Goal: Use online tool/utility: Utilize a website feature to perform a specific function

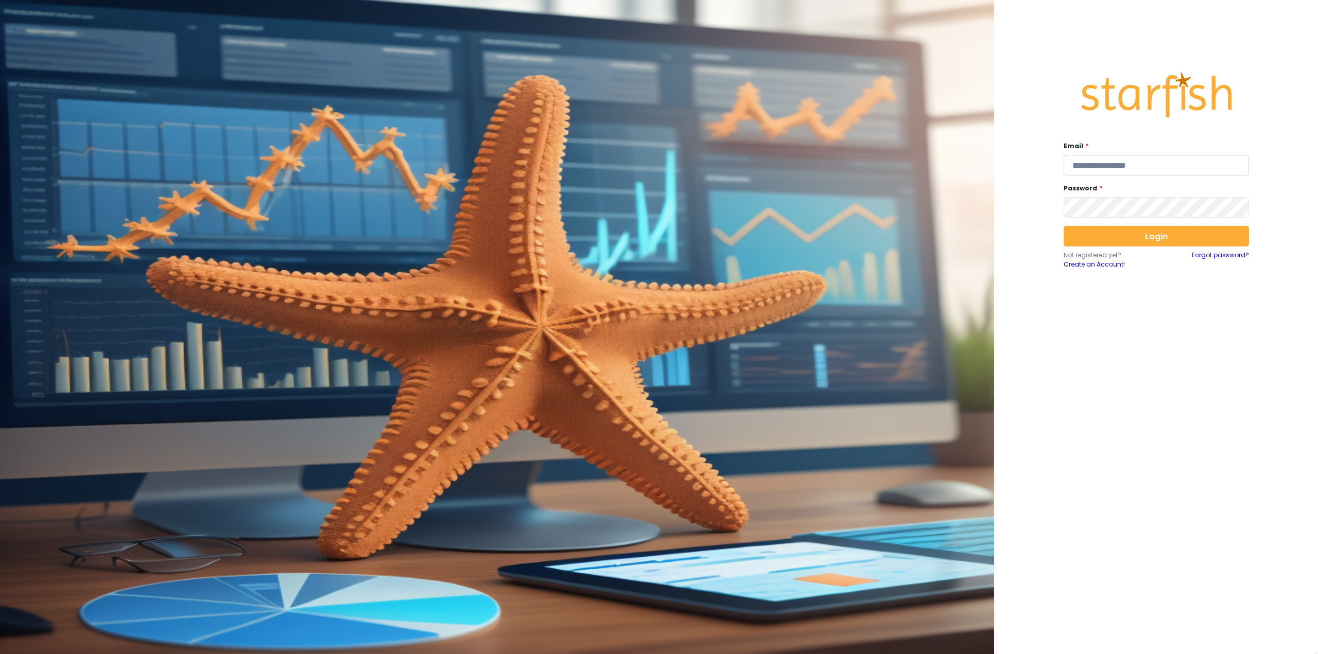
click at [1101, 175] on input "email" at bounding box center [1155, 165] width 185 height 21
type input "**********"
click at [1149, 237] on button "Login" at bounding box center [1155, 236] width 185 height 21
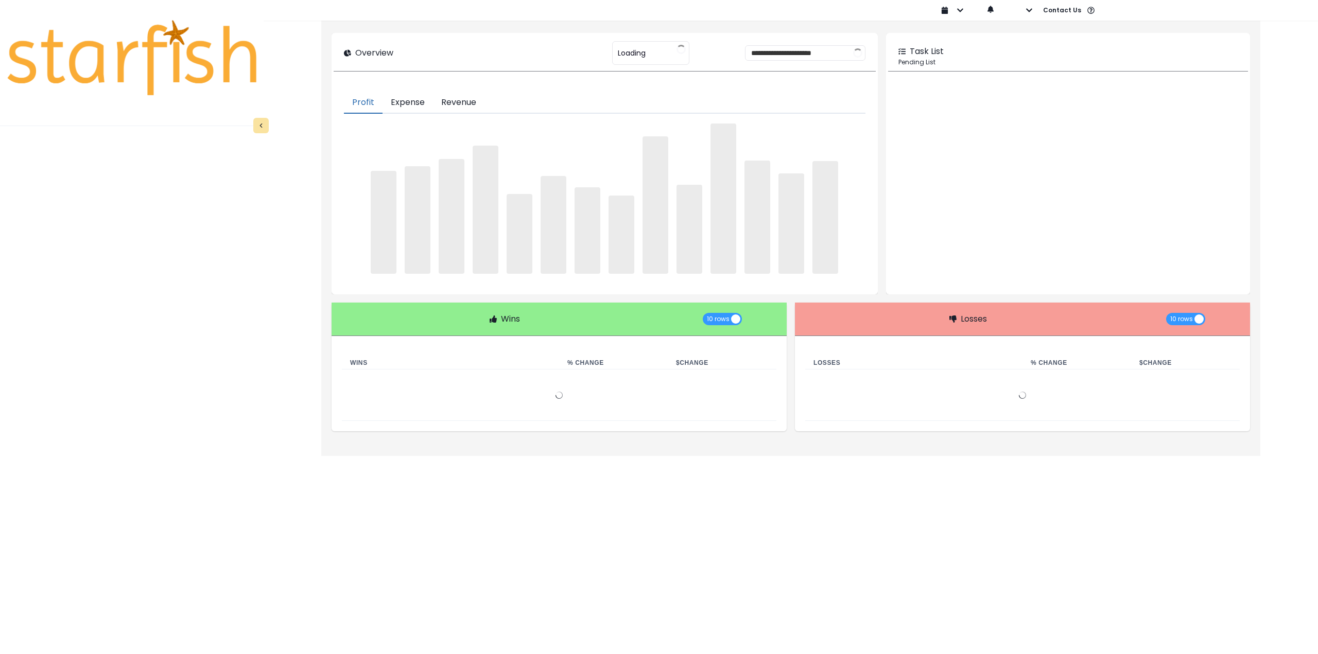
type input "********"
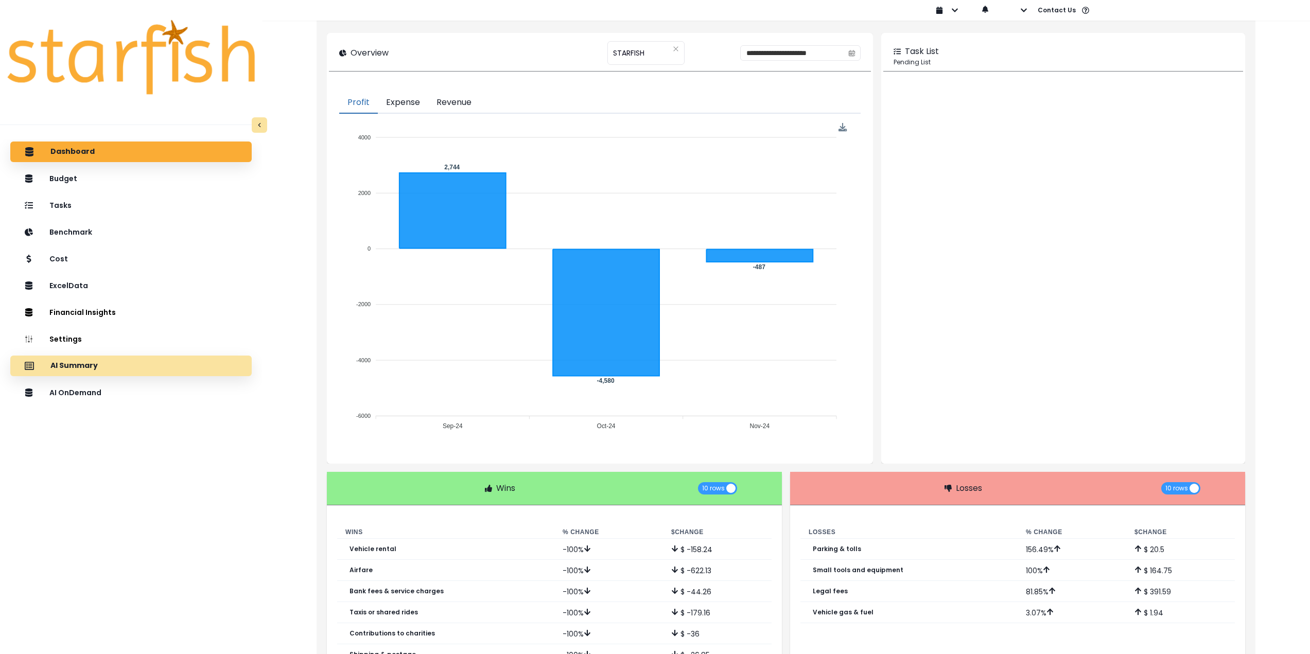
click at [127, 364] on div "AI Summary" at bounding box center [131, 366] width 225 height 22
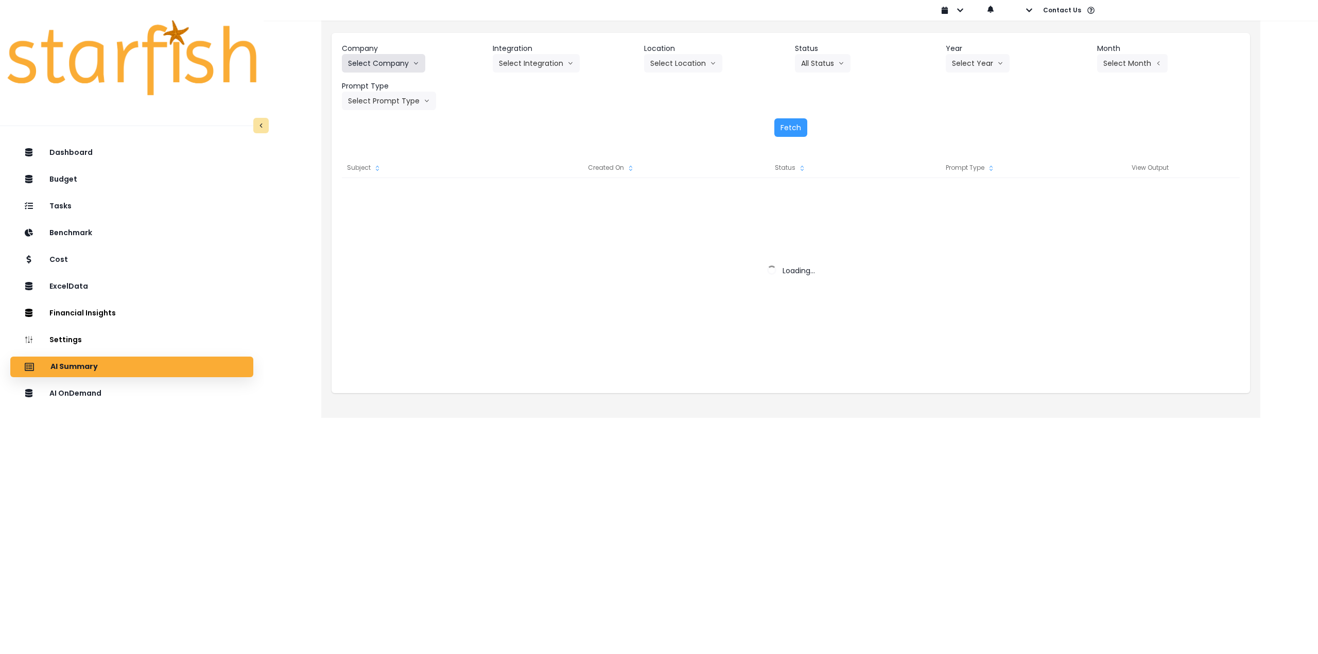
click at [373, 69] on button "Select Company" at bounding box center [383, 63] width 83 height 19
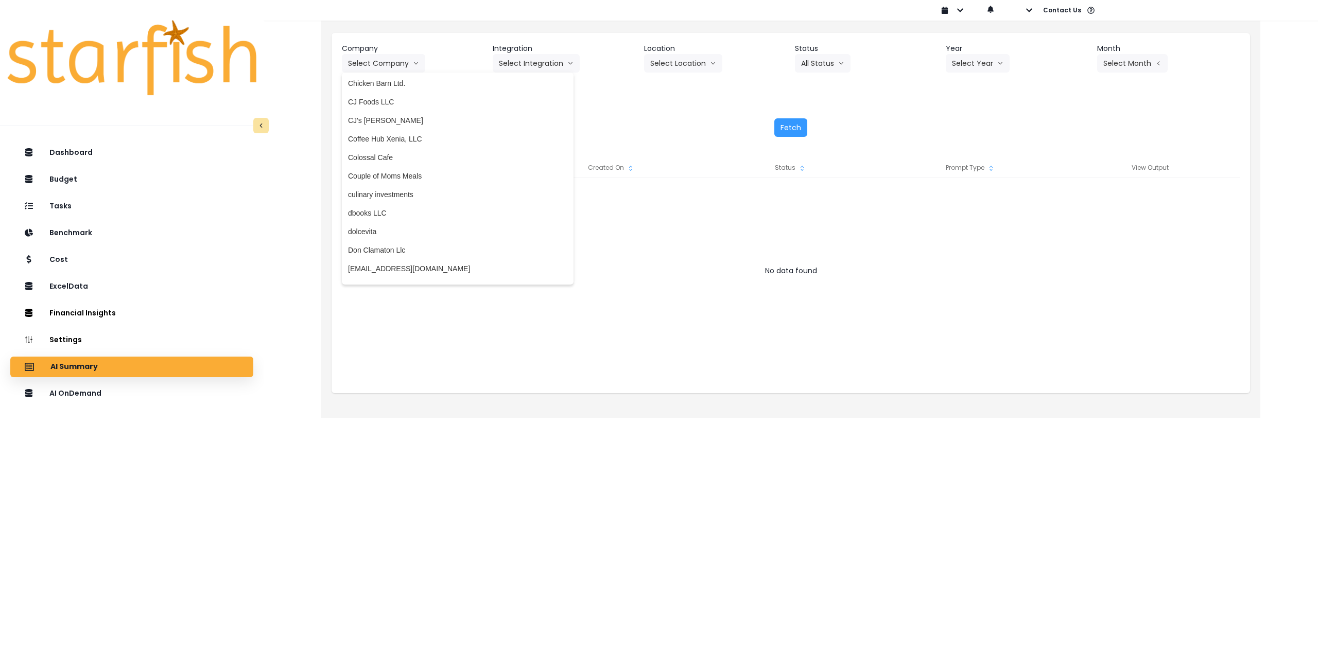
scroll to position [618, 0]
click at [386, 187] on span "culinary investments" at bounding box center [457, 190] width 219 height 10
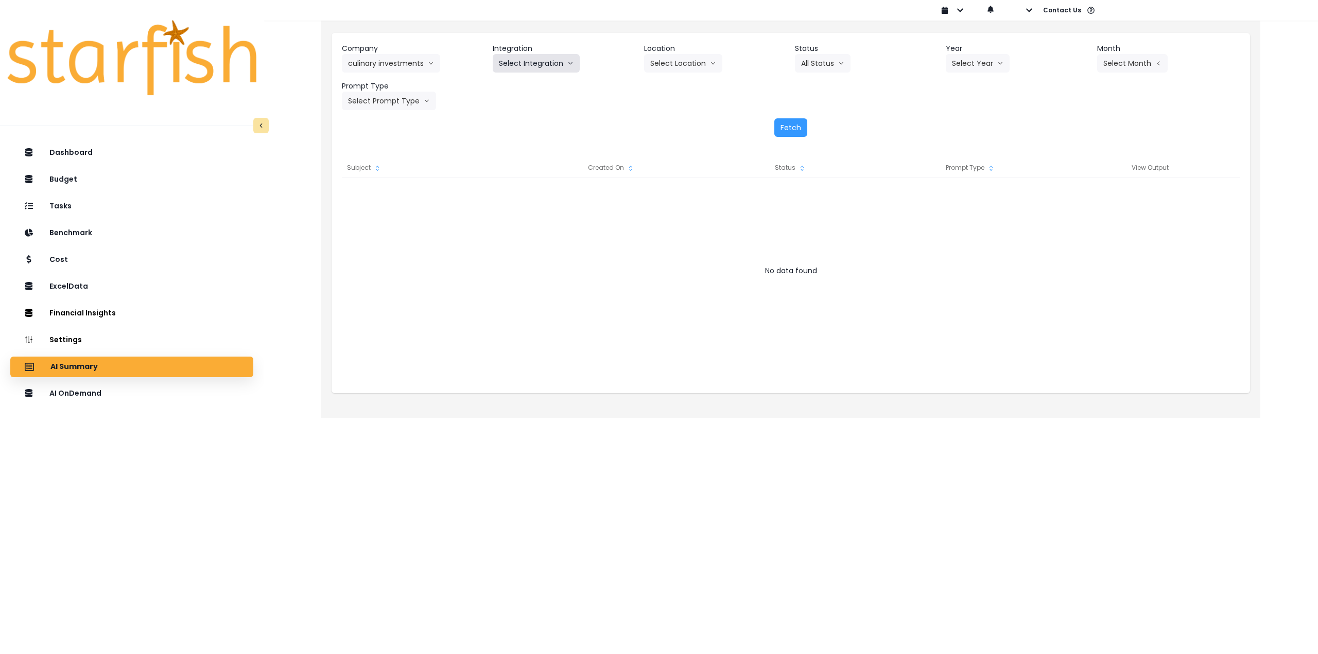
click at [536, 61] on button "Select Integration" at bounding box center [536, 63] width 87 height 19
click at [527, 89] on span "Culinary Investments" at bounding box center [532, 85] width 67 height 10
click at [669, 64] on button "Select Location" at bounding box center [683, 63] width 78 height 19
drag, startPoint x: 673, startPoint y: 88, endPoint x: 716, endPoint y: 84, distance: 42.8
click at [674, 88] on span "All Locations" at bounding box center [670, 85] width 41 height 10
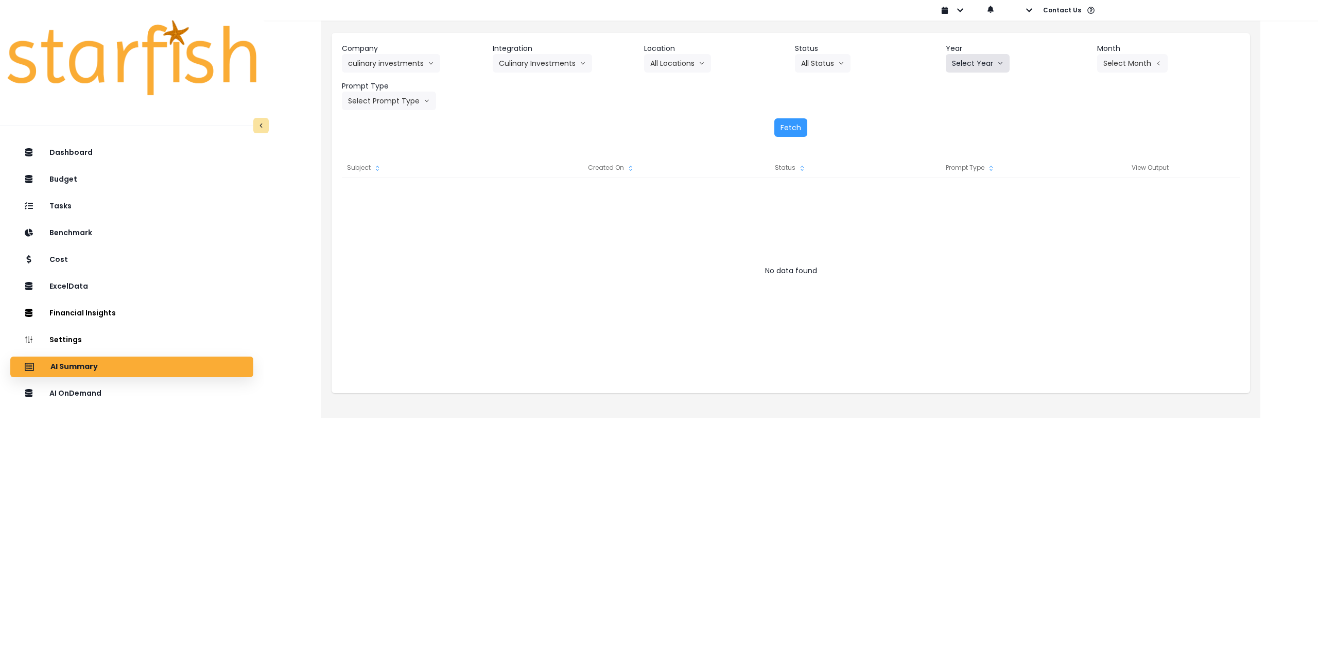
click at [1003, 63] on button "Select Year" at bounding box center [978, 63] width 64 height 19
click at [965, 120] on span "2025" at bounding box center [960, 122] width 16 height 10
click at [1160, 65] on icon "arrow left line" at bounding box center [1158, 63] width 6 height 10
click at [1077, 198] on span "Aug" at bounding box center [1081, 196] width 20 height 10
click at [406, 109] on button "Select Prompt Type" at bounding box center [389, 101] width 94 height 19
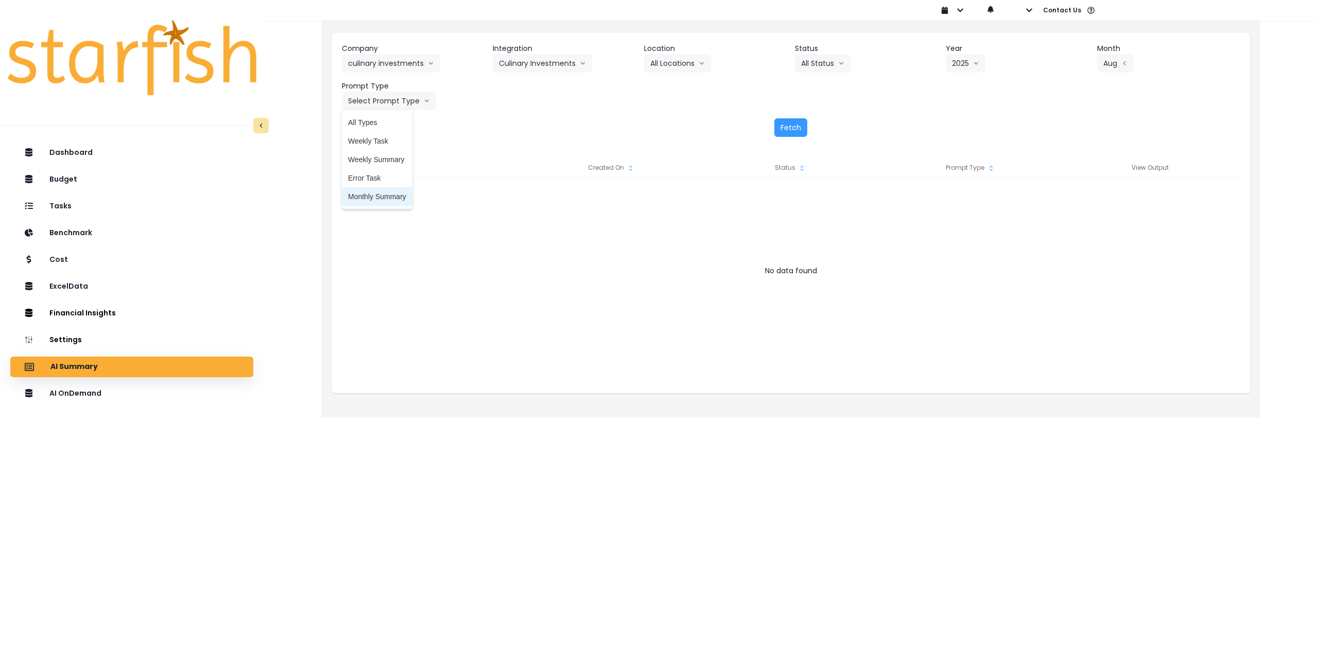
drag, startPoint x: 396, startPoint y: 201, endPoint x: 572, endPoint y: 166, distance: 179.5
click at [399, 201] on span "Monthly Summary" at bounding box center [377, 196] width 58 height 10
click at [795, 120] on button "Fetch" at bounding box center [790, 127] width 33 height 19
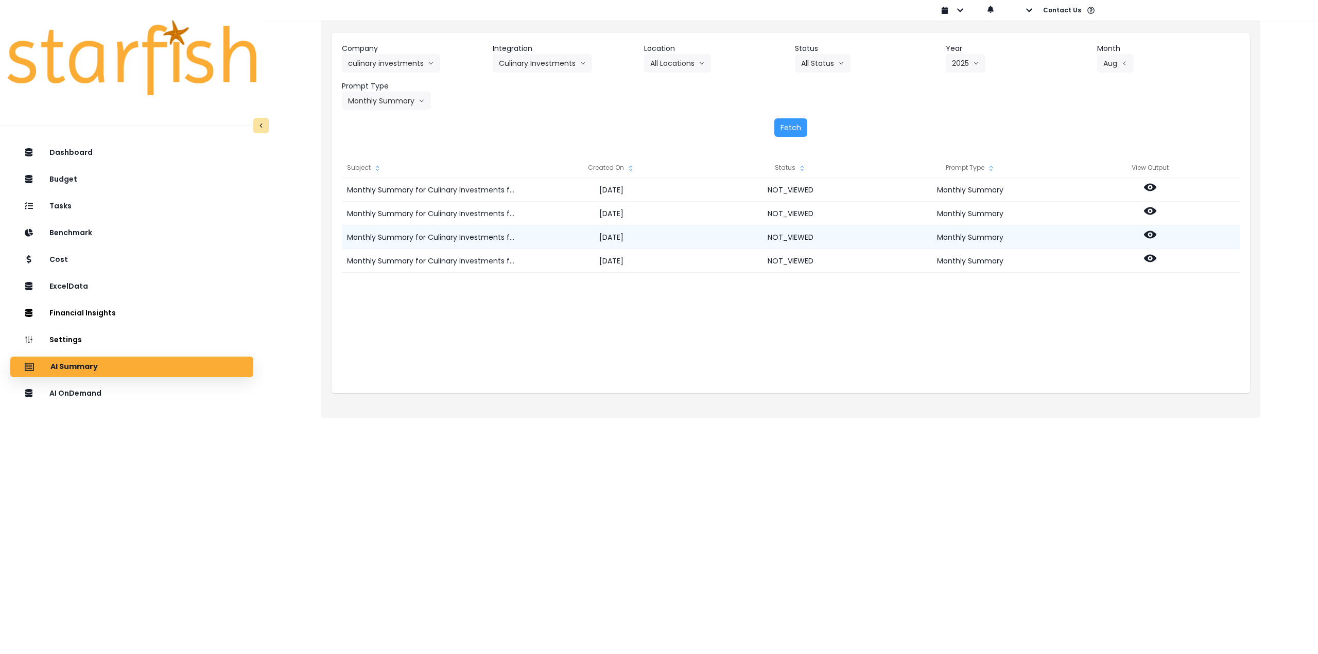
click at [1150, 236] on icon at bounding box center [1150, 235] width 12 height 12
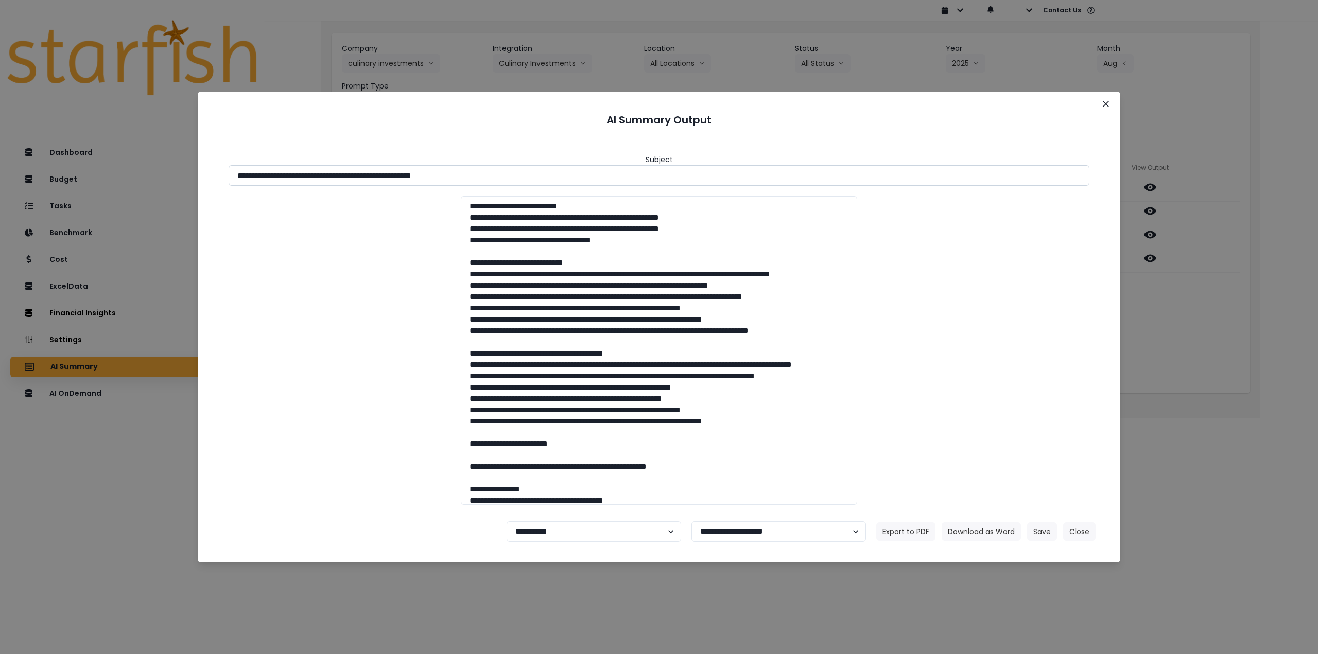
drag, startPoint x: 328, startPoint y: 178, endPoint x: 504, endPoint y: 173, distance: 176.6
click at [504, 173] on input "**********" at bounding box center [659, 175] width 861 height 21
click at [983, 528] on button "Download as Word" at bounding box center [980, 531] width 79 height 19
click at [1105, 106] on icon "Close" at bounding box center [1106, 104] width 6 height 6
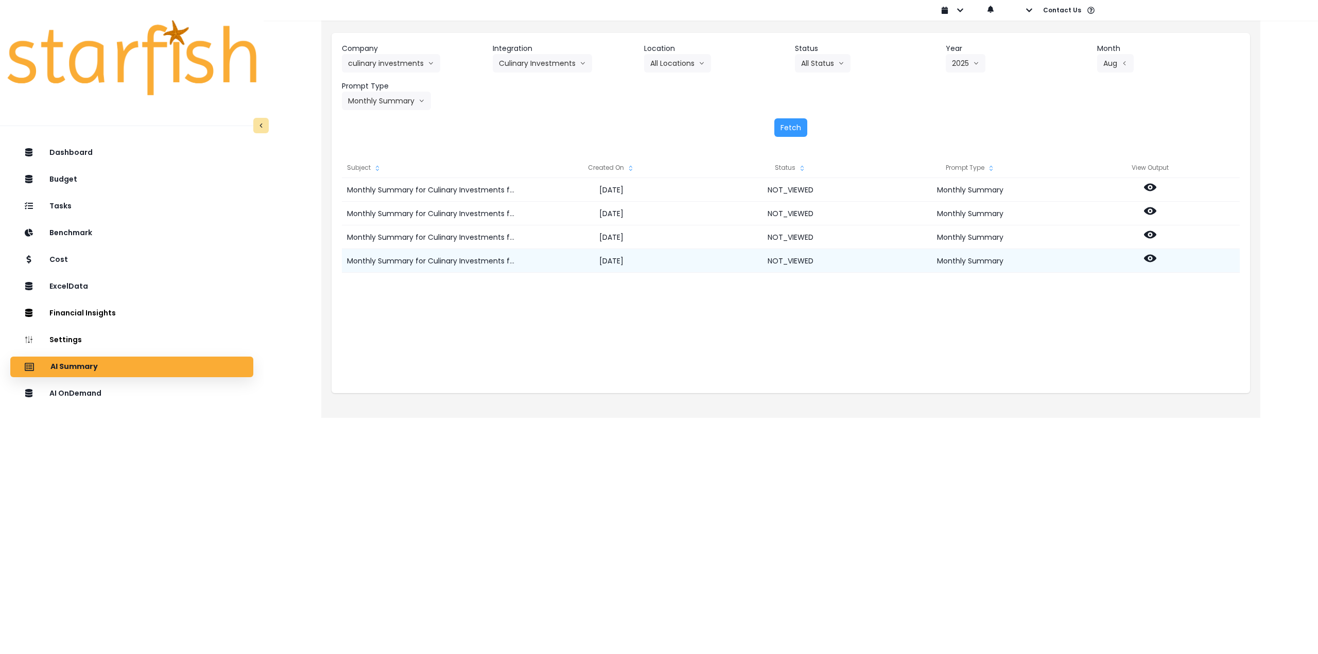
click at [1153, 259] on icon at bounding box center [1150, 259] width 12 height 8
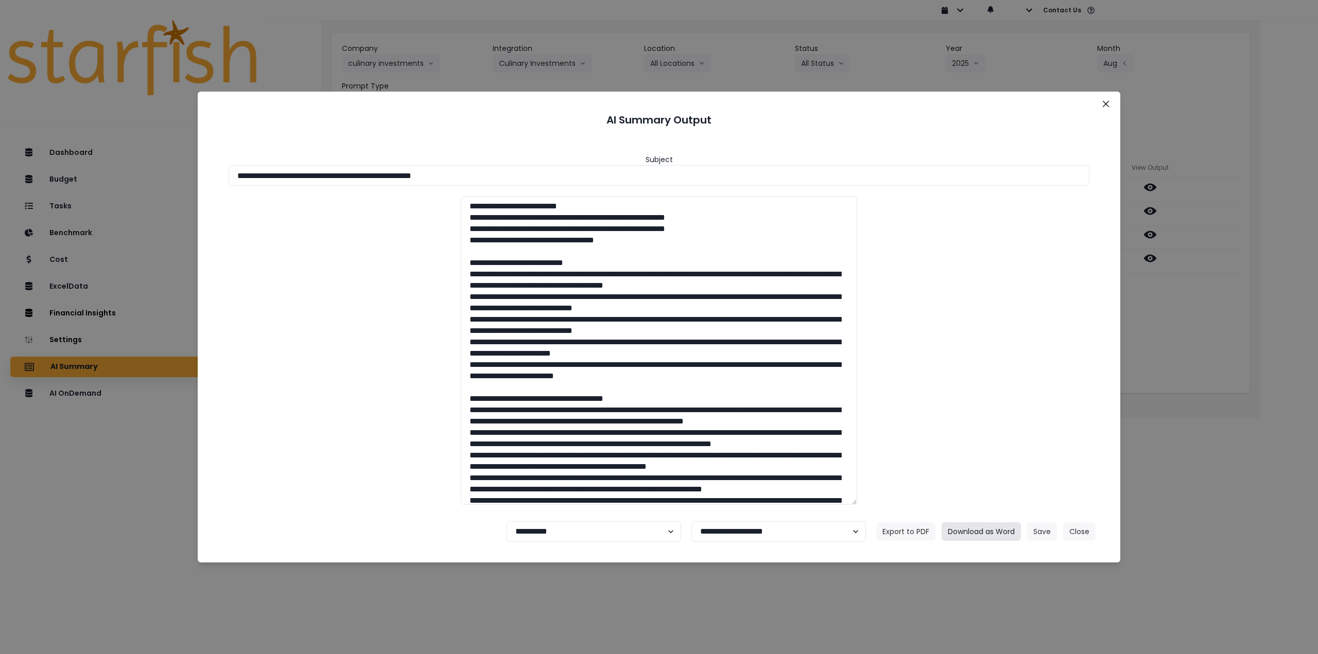
click at [984, 532] on button "Download as Word" at bounding box center [980, 531] width 79 height 19
click at [1104, 99] on button "Close" at bounding box center [1105, 104] width 16 height 16
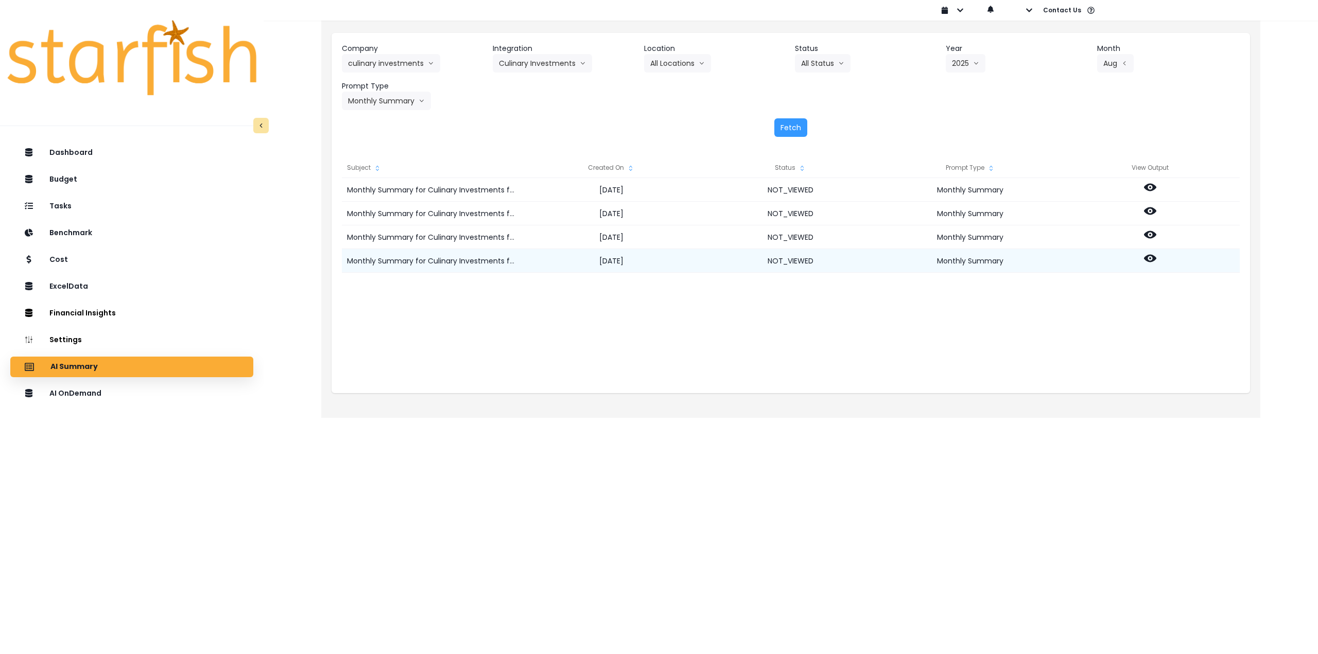
click at [1152, 261] on icon at bounding box center [1150, 259] width 12 height 8
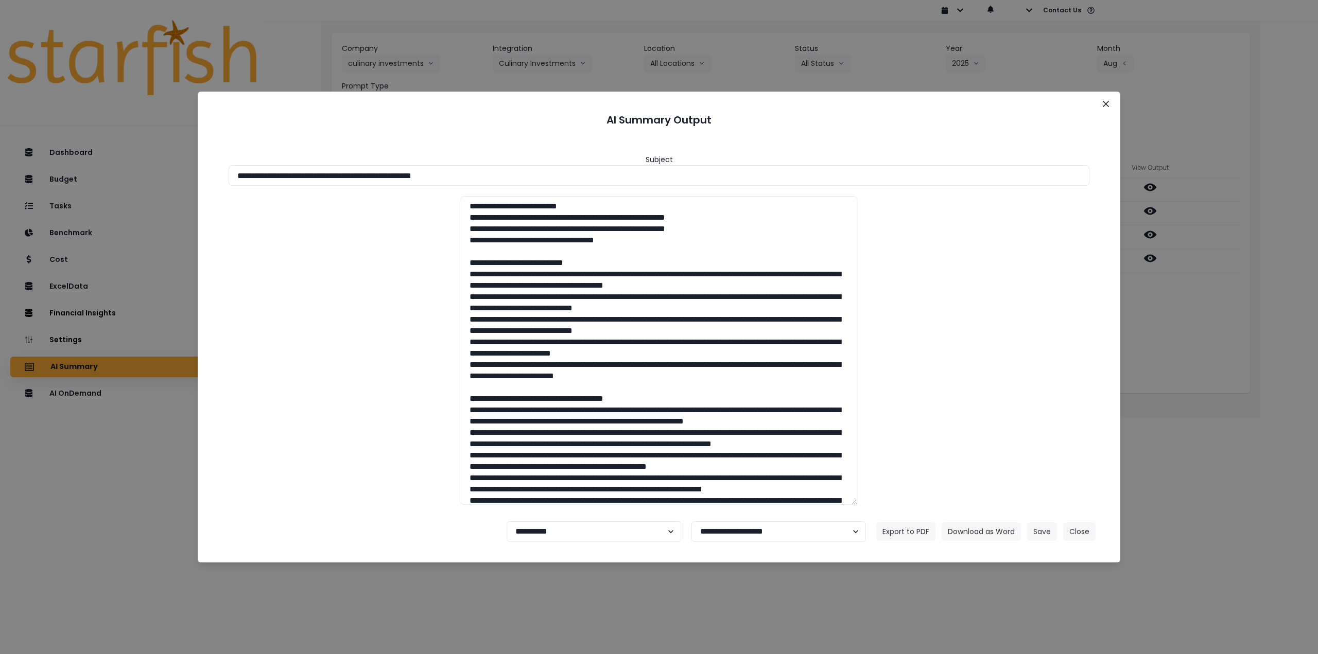
click at [586, 546] on footer "**********" at bounding box center [659, 531] width 898 height 37
drag, startPoint x: 584, startPoint y: 534, endPoint x: 584, endPoint y: 540, distance: 5.7
click at [584, 534] on select "**********" at bounding box center [594, 531] width 175 height 21
select select "********"
click at [507, 521] on select "**********" at bounding box center [594, 531] width 175 height 21
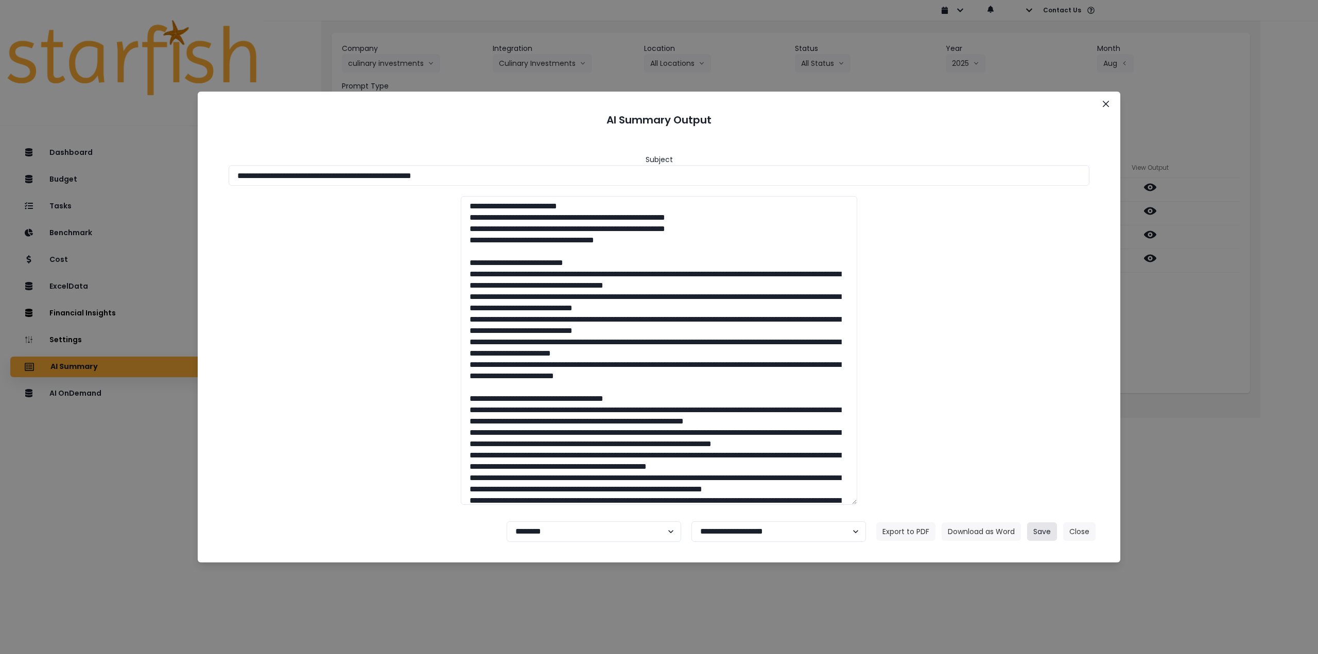
click at [1031, 532] on button "Save" at bounding box center [1042, 531] width 30 height 19
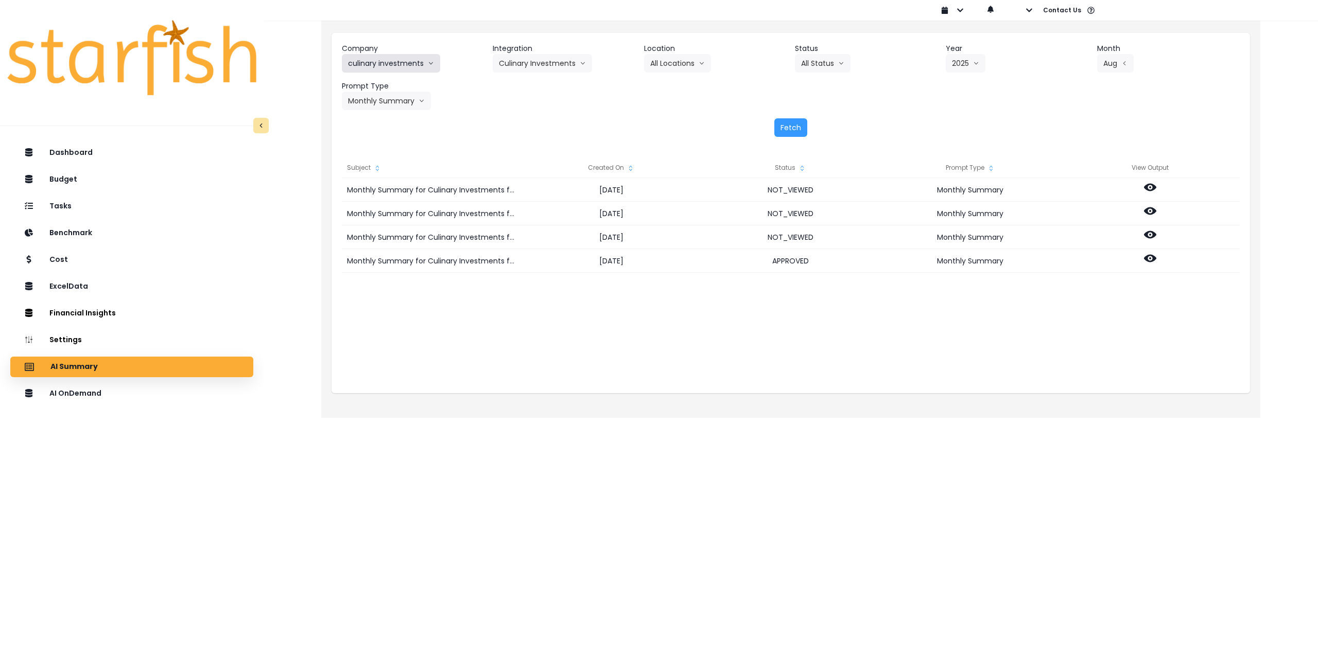
click at [405, 61] on button "culinary investments" at bounding box center [391, 63] width 98 height 19
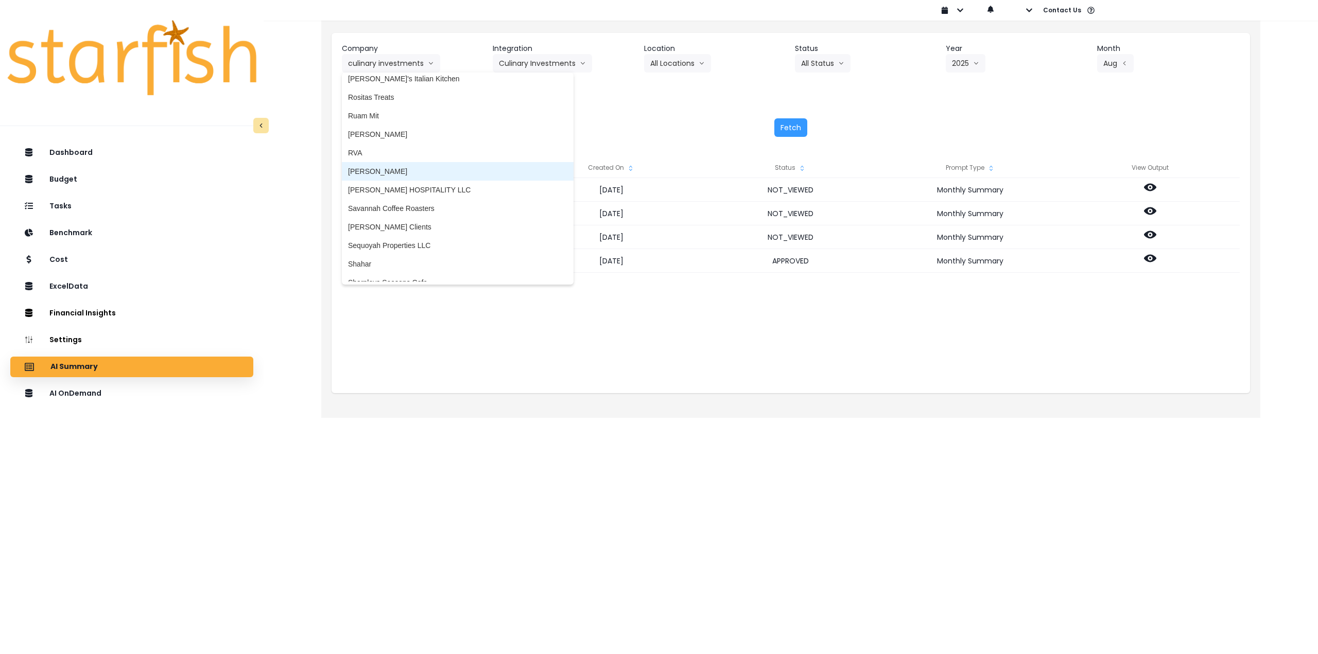
scroll to position [2111, 0]
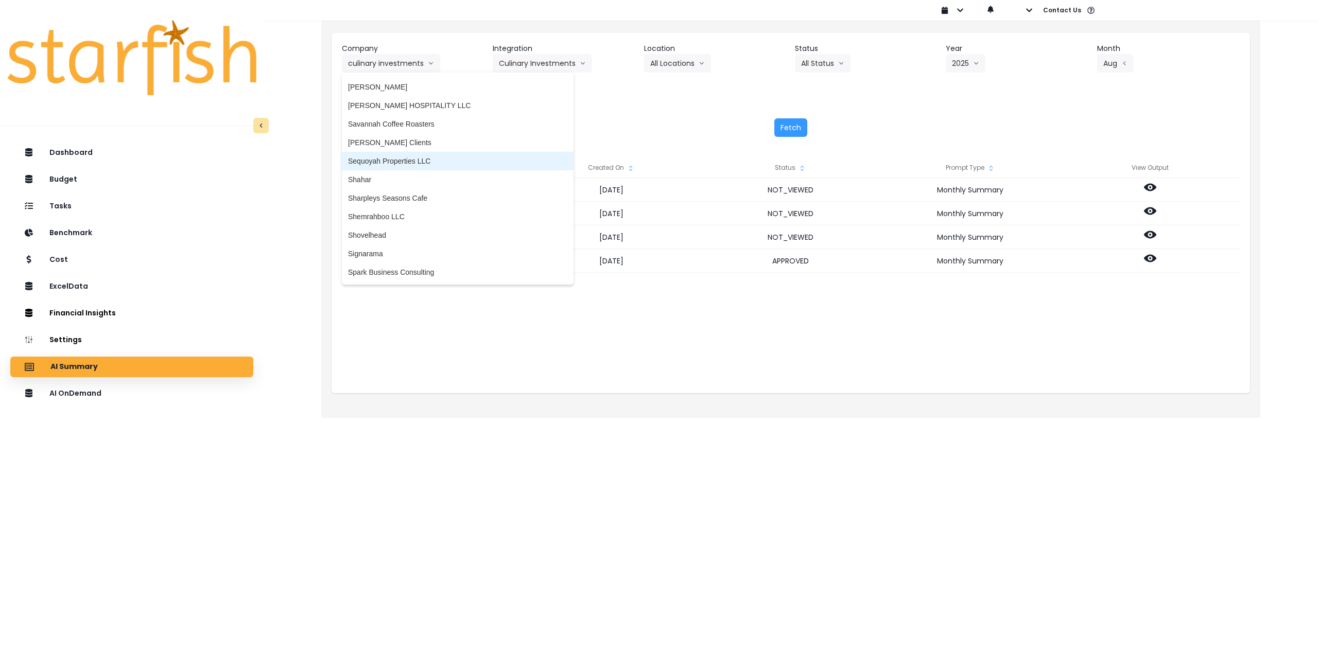
click at [408, 146] on span "[PERSON_NAME] Clients" at bounding box center [457, 142] width 219 height 10
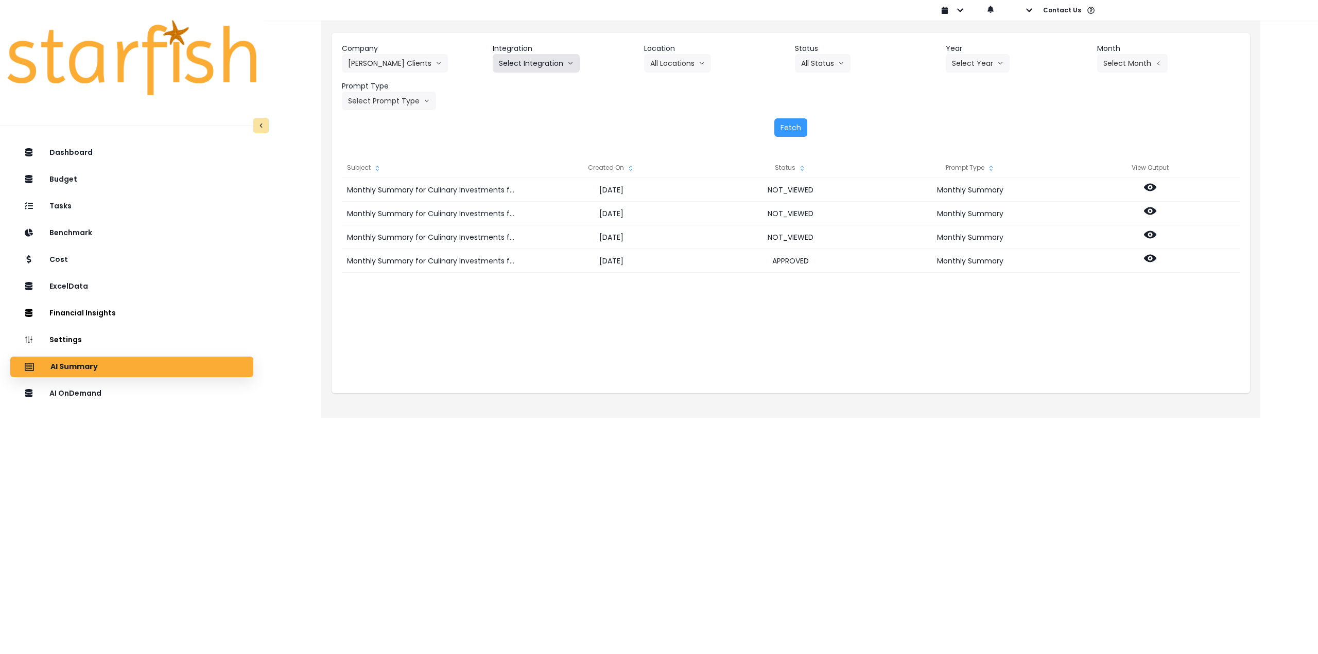
click at [558, 65] on button "Select Integration" at bounding box center [536, 63] width 87 height 19
drag, startPoint x: 538, startPoint y: 84, endPoint x: 535, endPoint y: 92, distance: 8.1
click at [536, 91] on li "[PERSON_NAME]'s Bistro & Wine Bar" at bounding box center [560, 85] width 135 height 19
click at [533, 64] on button "[PERSON_NAME]'s Bistro & Wine Bar" at bounding box center [565, 63] width 147 height 19
drag, startPoint x: 527, startPoint y: 105, endPoint x: 542, endPoint y: 105, distance: 14.4
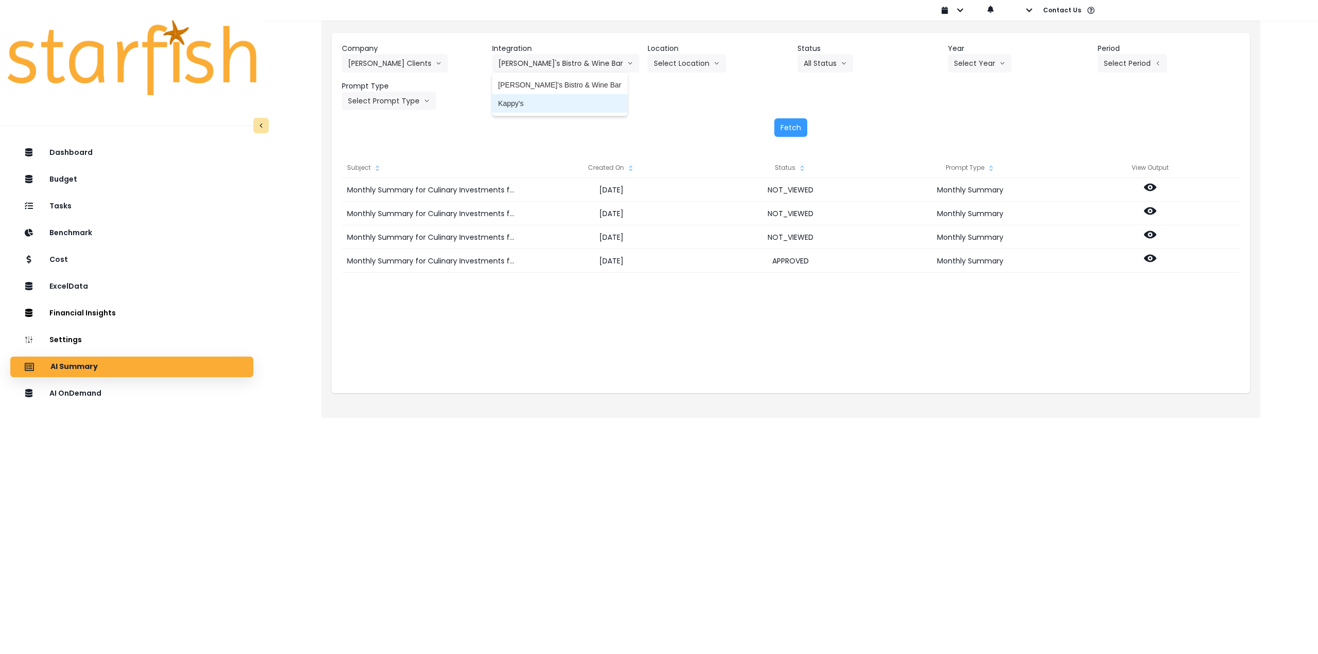
click at [528, 105] on span "Kappy's" at bounding box center [559, 103] width 123 height 10
click at [990, 50] on header "Year" at bounding box center [1017, 48] width 143 height 11
click at [980, 65] on button "Select Year" at bounding box center [978, 63] width 64 height 19
click at [962, 119] on span "2025" at bounding box center [960, 122] width 16 height 10
click at [1121, 69] on button "Select Period" at bounding box center [1131, 63] width 69 height 19
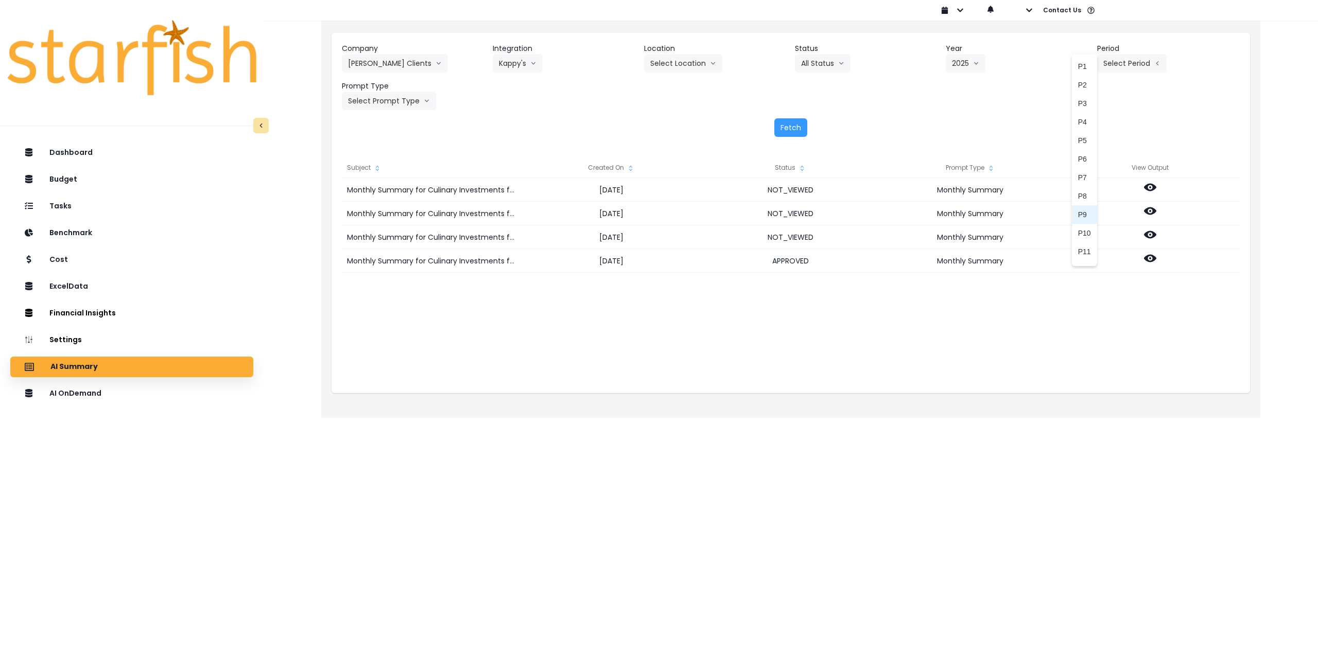
click at [1079, 211] on span "P9" at bounding box center [1084, 215] width 13 height 10
click at [395, 100] on button "Select Prompt Type" at bounding box center [389, 101] width 94 height 19
click at [382, 199] on span "Monthly Summary" at bounding box center [377, 196] width 58 height 10
click at [775, 129] on button "Fetch" at bounding box center [790, 127] width 33 height 19
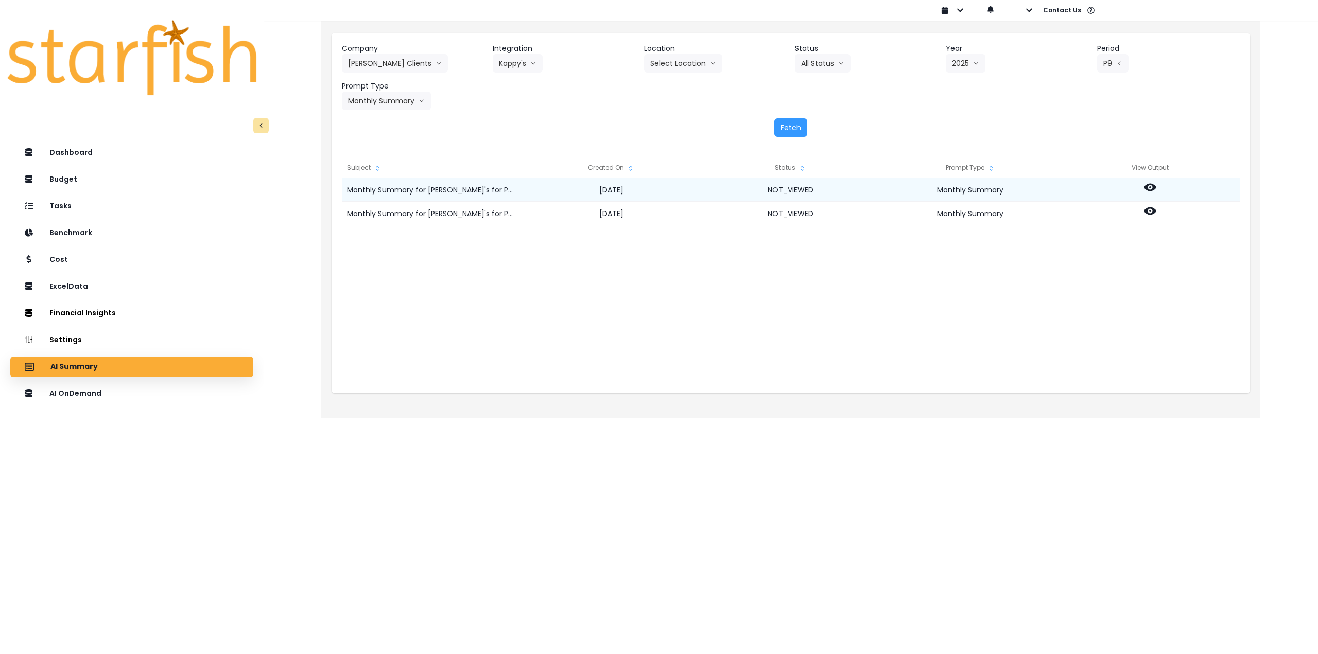
click at [1149, 185] on icon at bounding box center [1150, 188] width 12 height 8
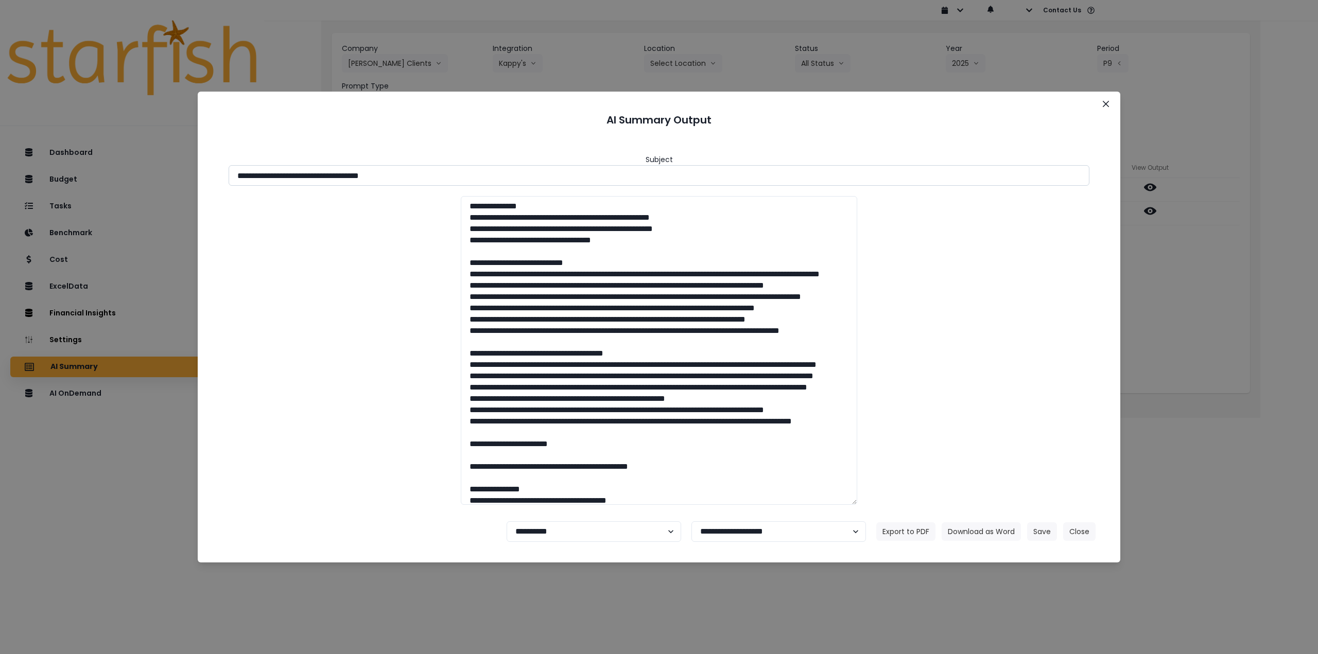
drag, startPoint x: 328, startPoint y: 177, endPoint x: 492, endPoint y: 176, distance: 163.2
click at [490, 177] on input "**********" at bounding box center [659, 175] width 861 height 21
click at [996, 529] on button "Download as Word" at bounding box center [980, 531] width 79 height 19
click at [1196, 321] on div "**********" at bounding box center [659, 327] width 1318 height 654
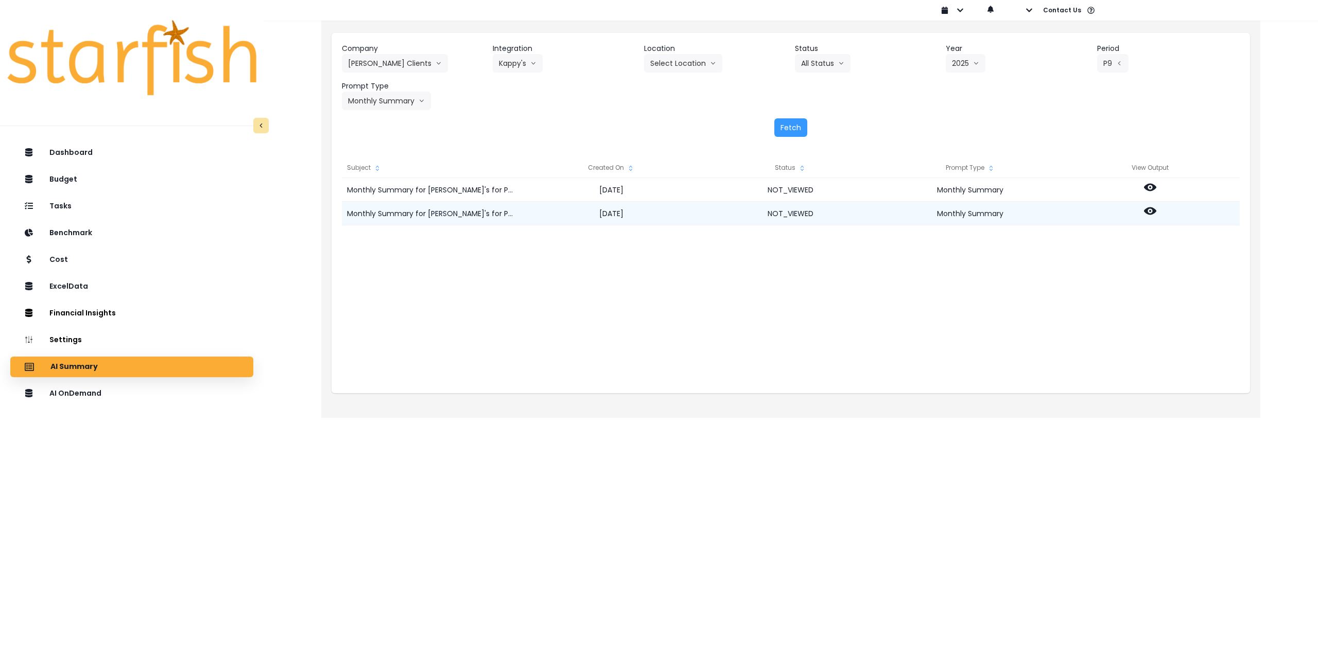
click at [1152, 209] on icon at bounding box center [1150, 211] width 12 height 8
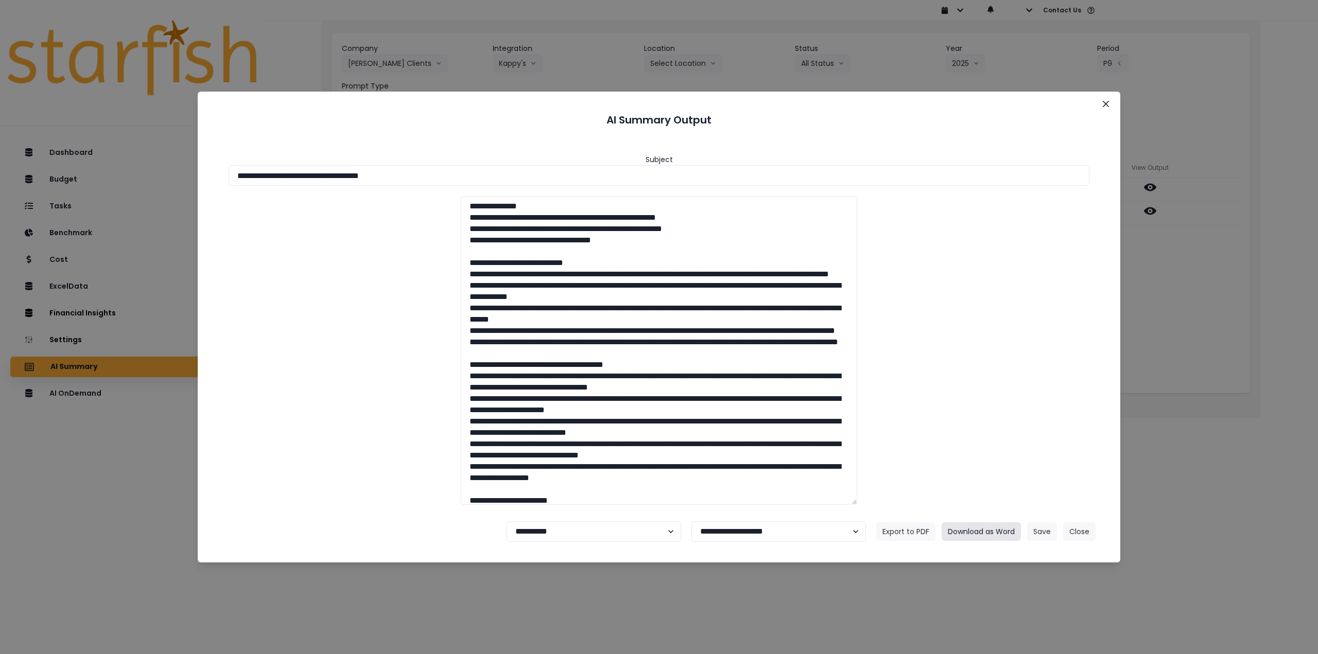
click at [966, 532] on button "Download as Word" at bounding box center [980, 531] width 79 height 19
click at [1105, 102] on icon "Close" at bounding box center [1106, 104] width 6 height 6
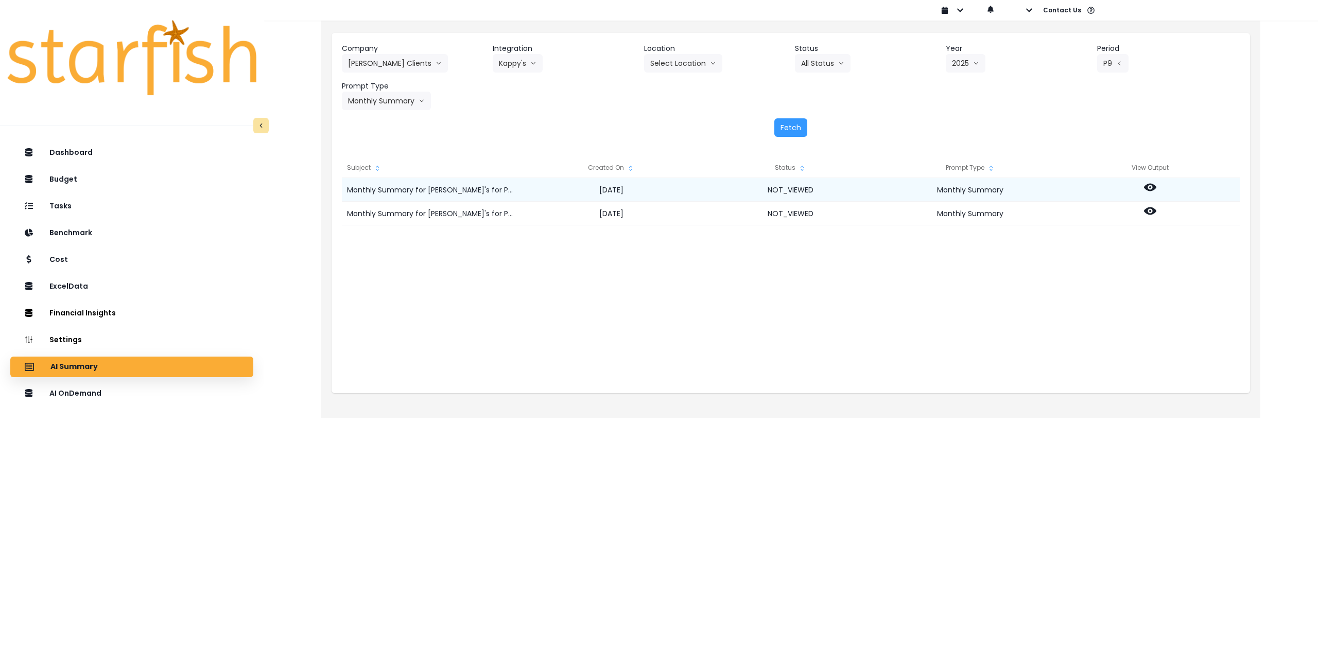
click at [1148, 184] on icon at bounding box center [1150, 188] width 12 height 8
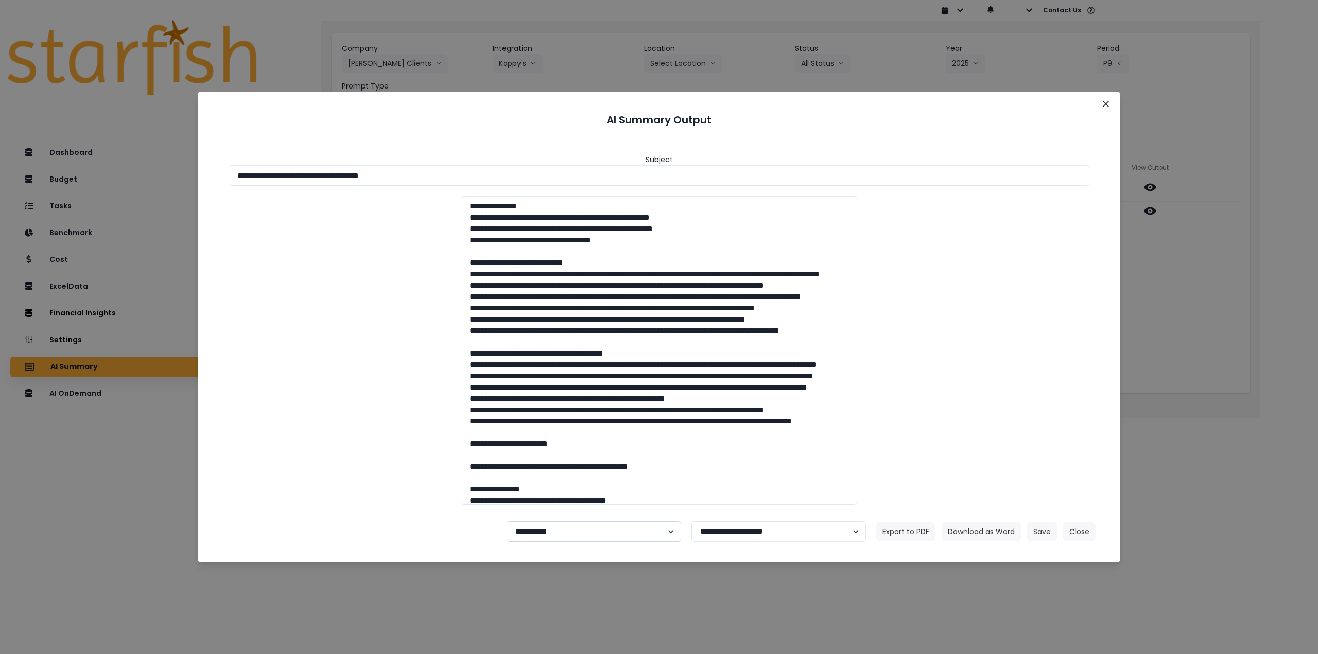
click at [555, 532] on select "**********" at bounding box center [594, 531] width 175 height 21
select select "********"
click at [507, 521] on select "**********" at bounding box center [594, 531] width 175 height 21
click at [1038, 533] on button "Save" at bounding box center [1042, 531] width 30 height 19
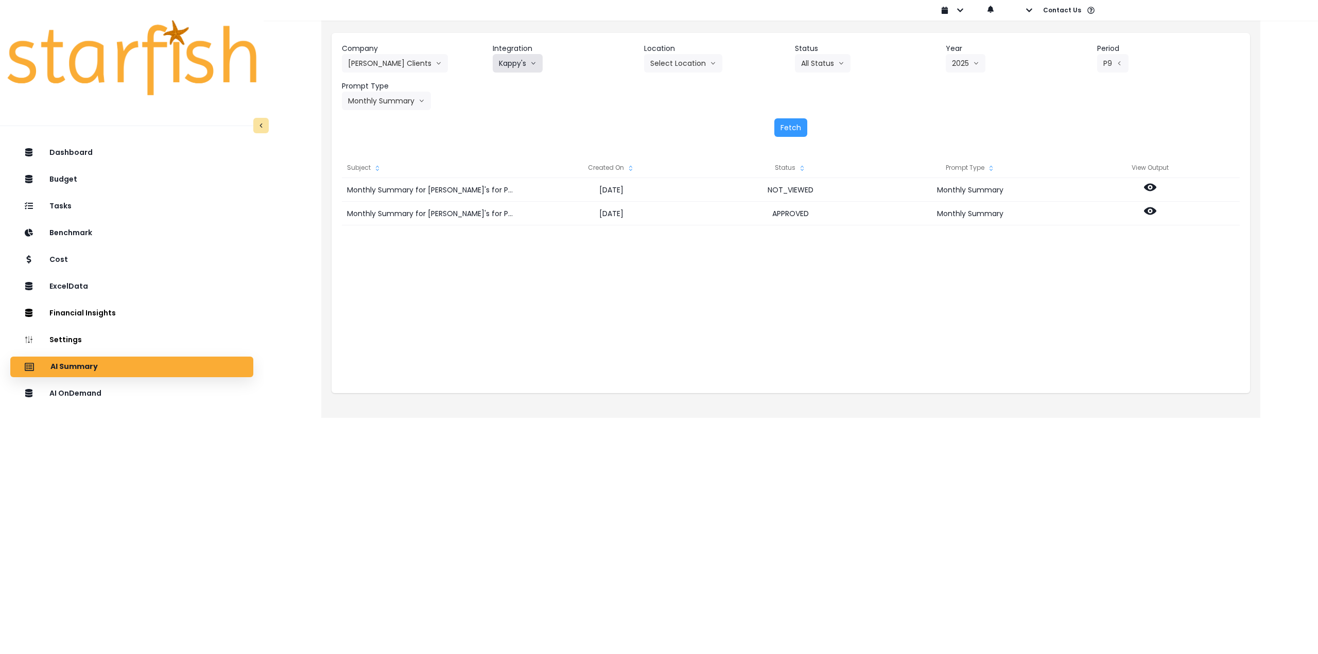
click at [512, 66] on button "Kappy's" at bounding box center [518, 63] width 50 height 19
click at [511, 87] on span "[PERSON_NAME]'s Bistro & Wine Bar" at bounding box center [560, 85] width 123 height 10
click at [960, 62] on button "Select Year" at bounding box center [980, 63] width 64 height 19
click at [957, 122] on span "2025" at bounding box center [962, 122] width 16 height 10
click at [1103, 65] on button "Select Period" at bounding box center [1131, 63] width 69 height 19
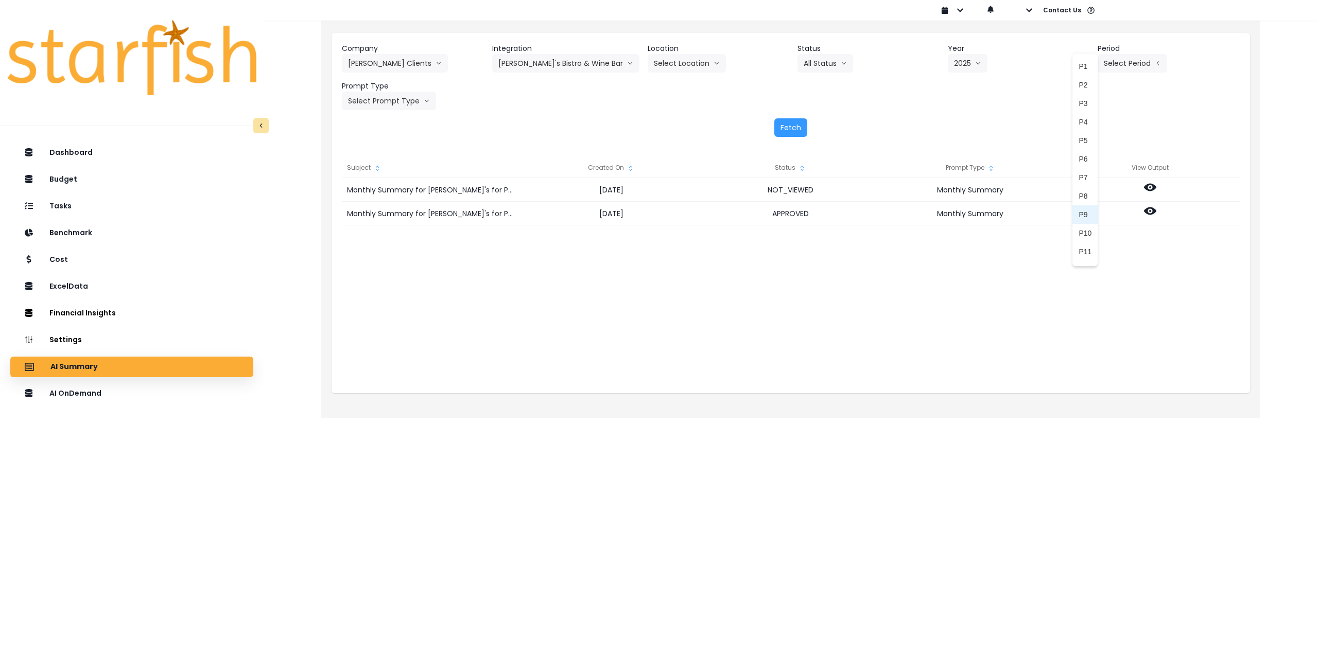
click at [1083, 210] on span "P9" at bounding box center [1084, 215] width 13 height 10
click at [409, 96] on button "Select Prompt Type" at bounding box center [389, 101] width 94 height 19
click at [374, 189] on li "Monthly Summary" at bounding box center [377, 196] width 71 height 19
click at [792, 133] on button "Fetch" at bounding box center [790, 127] width 33 height 19
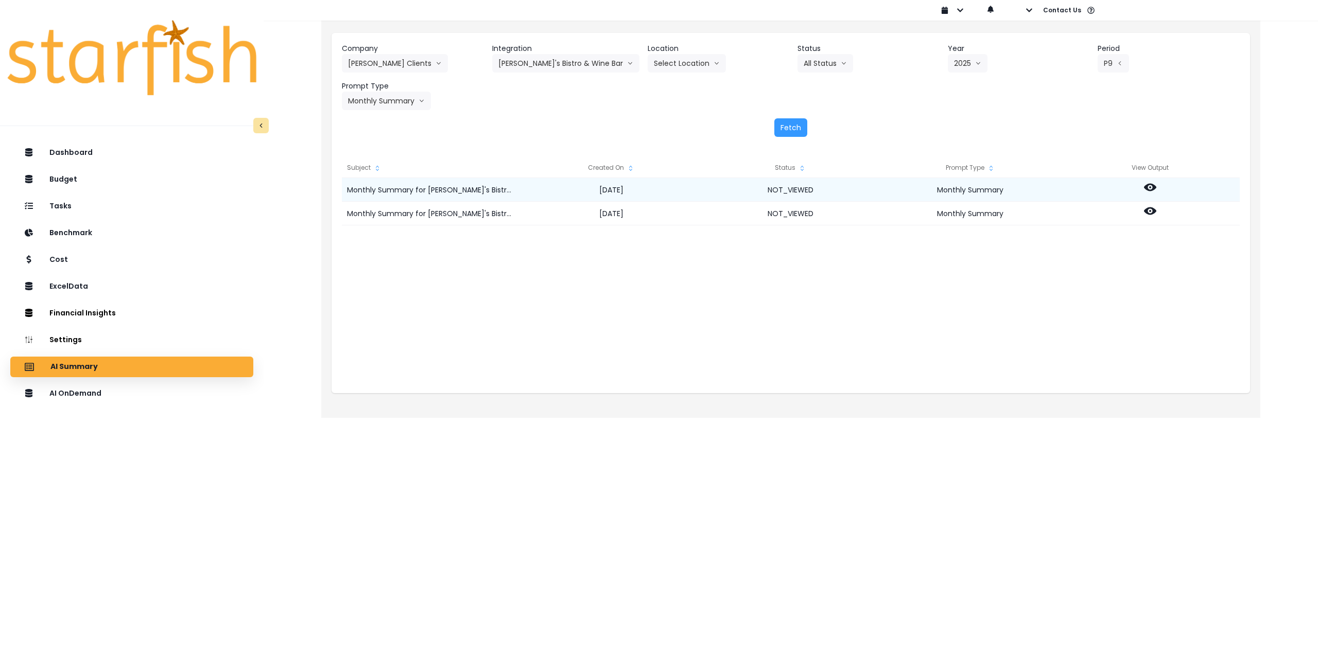
click at [1155, 189] on icon at bounding box center [1150, 187] width 12 height 12
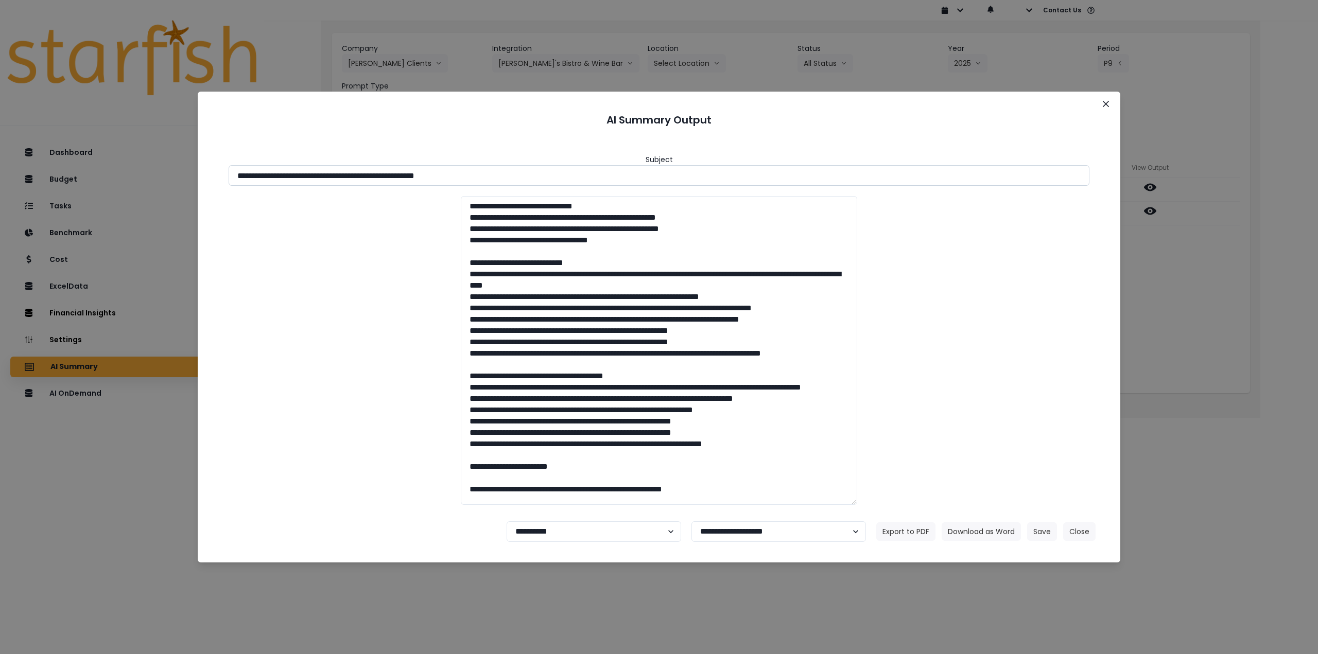
drag, startPoint x: 330, startPoint y: 177, endPoint x: 560, endPoint y: 168, distance: 229.7
click at [560, 168] on input "**********" at bounding box center [659, 175] width 861 height 21
click at [974, 525] on button "Download as Word" at bounding box center [980, 531] width 79 height 19
click at [1170, 294] on div "**********" at bounding box center [659, 327] width 1318 height 654
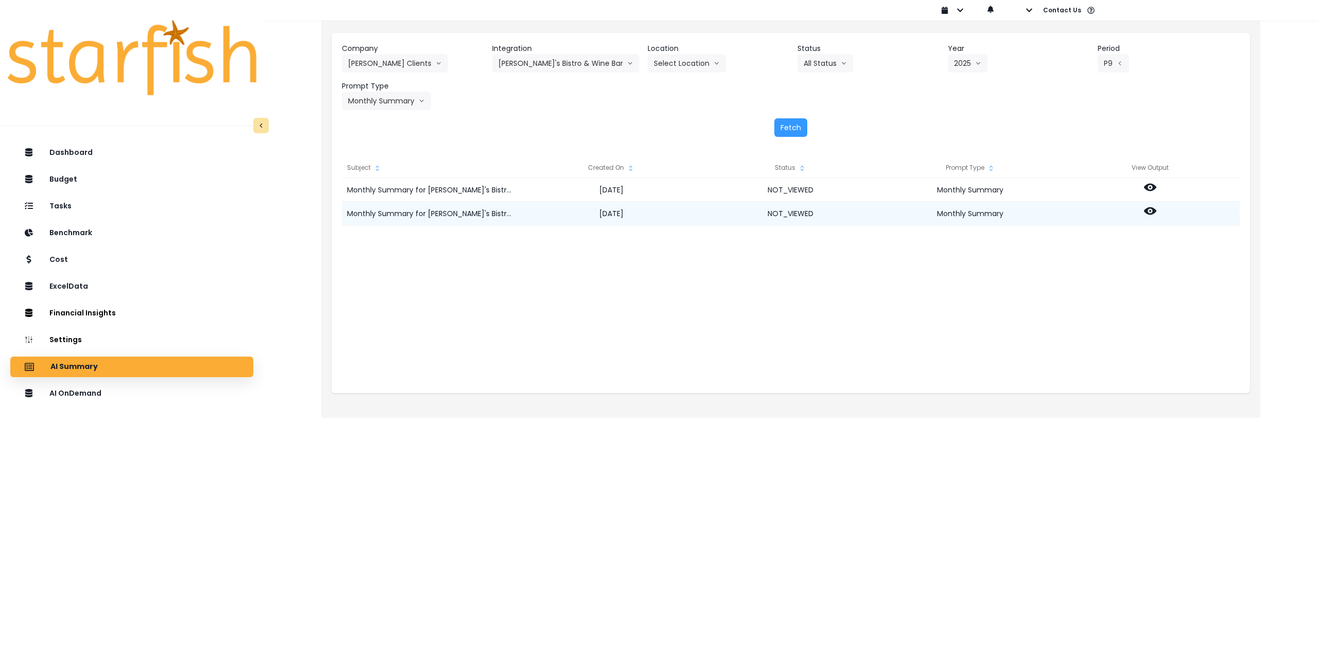
click at [1149, 213] on icon at bounding box center [1150, 211] width 12 height 12
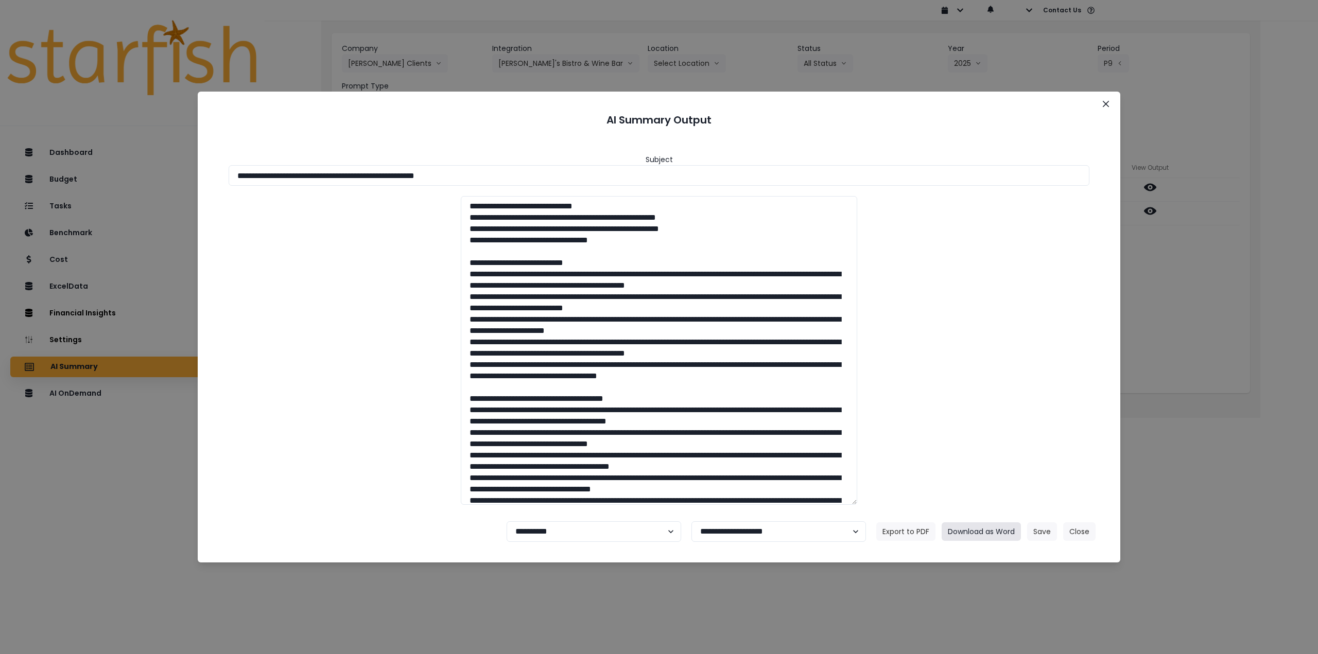
click at [978, 534] on button "Download as Word" at bounding box center [980, 531] width 79 height 19
click at [1101, 104] on button "Close" at bounding box center [1105, 104] width 16 height 16
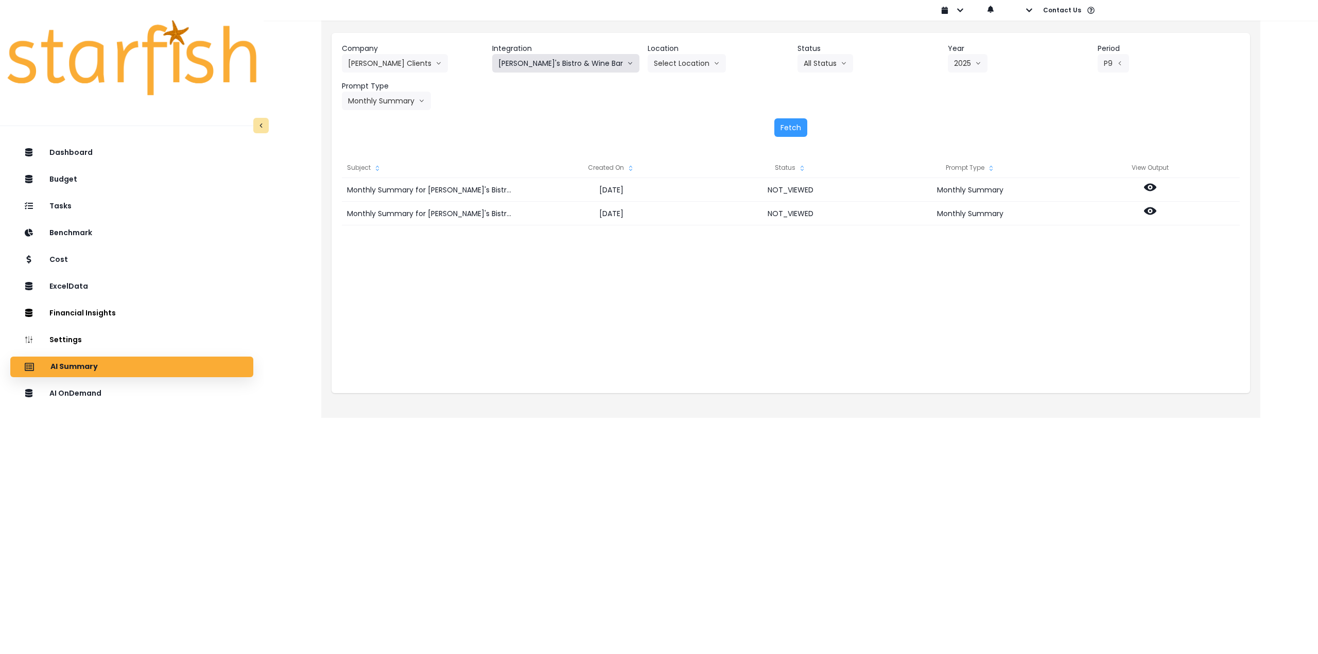
click at [520, 59] on button "[PERSON_NAME]'s Bistro & Wine Bar" at bounding box center [565, 63] width 147 height 19
click at [388, 63] on button "[PERSON_NAME] Clients" at bounding box center [395, 63] width 106 height 19
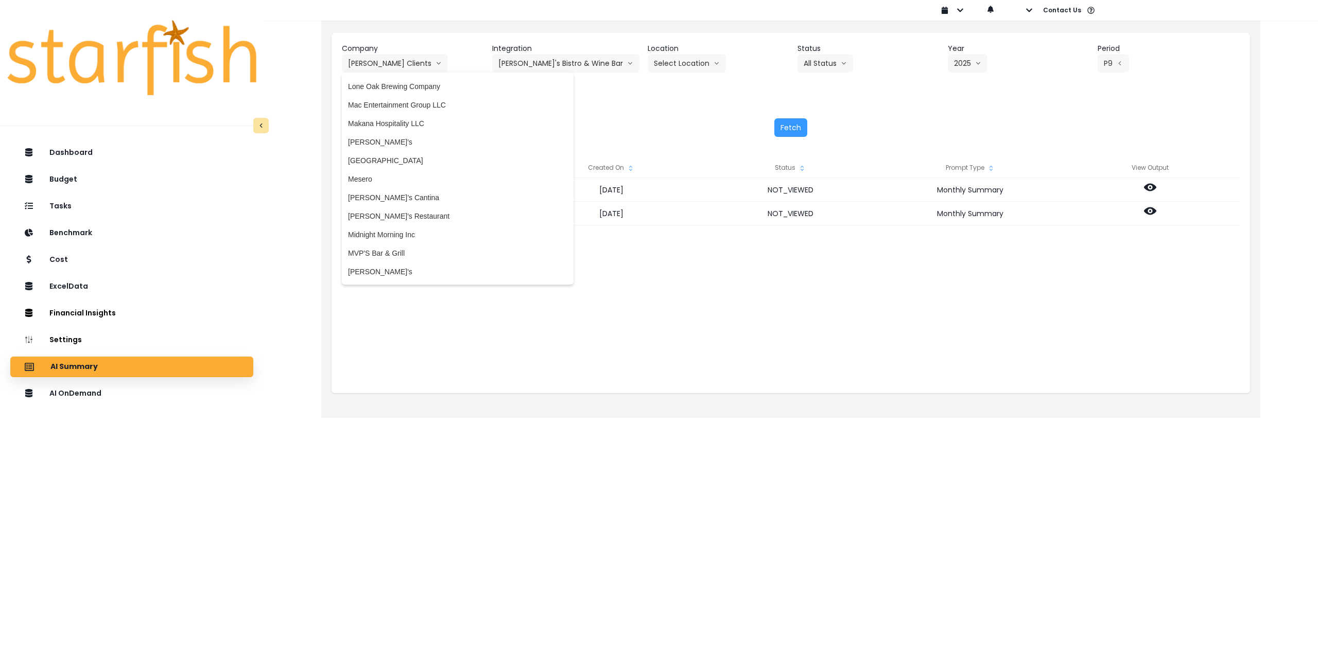
scroll to position [1493, 0]
click at [394, 134] on span "Makana Hospitality LLC" at bounding box center [457, 130] width 219 height 10
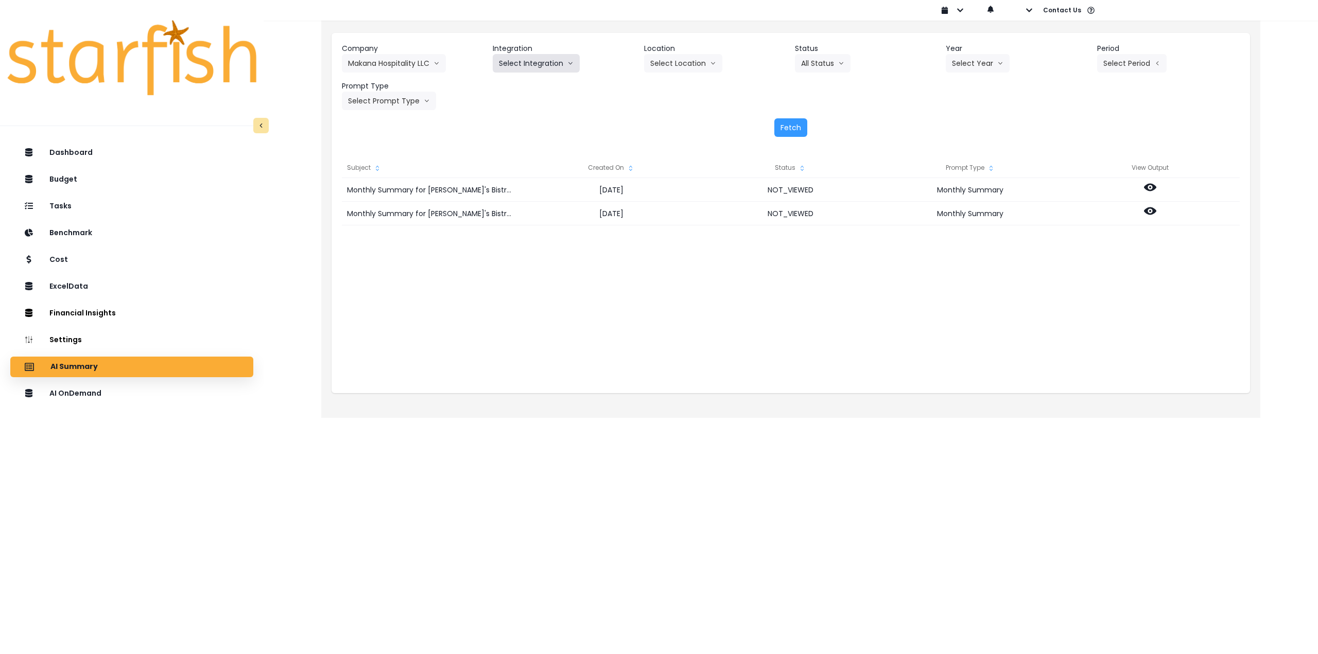
click at [535, 72] on button "Select Integration" at bounding box center [536, 63] width 87 height 19
drag, startPoint x: 531, startPoint y: 86, endPoint x: 544, endPoint y: 85, distance: 12.9
click at [531, 86] on span "Quickbooks Online" at bounding box center [529, 85] width 61 height 10
click at [1124, 67] on button "Select Month" at bounding box center [1132, 63] width 71 height 19
click at [1076, 159] on span "June" at bounding box center [1081, 159] width 20 height 10
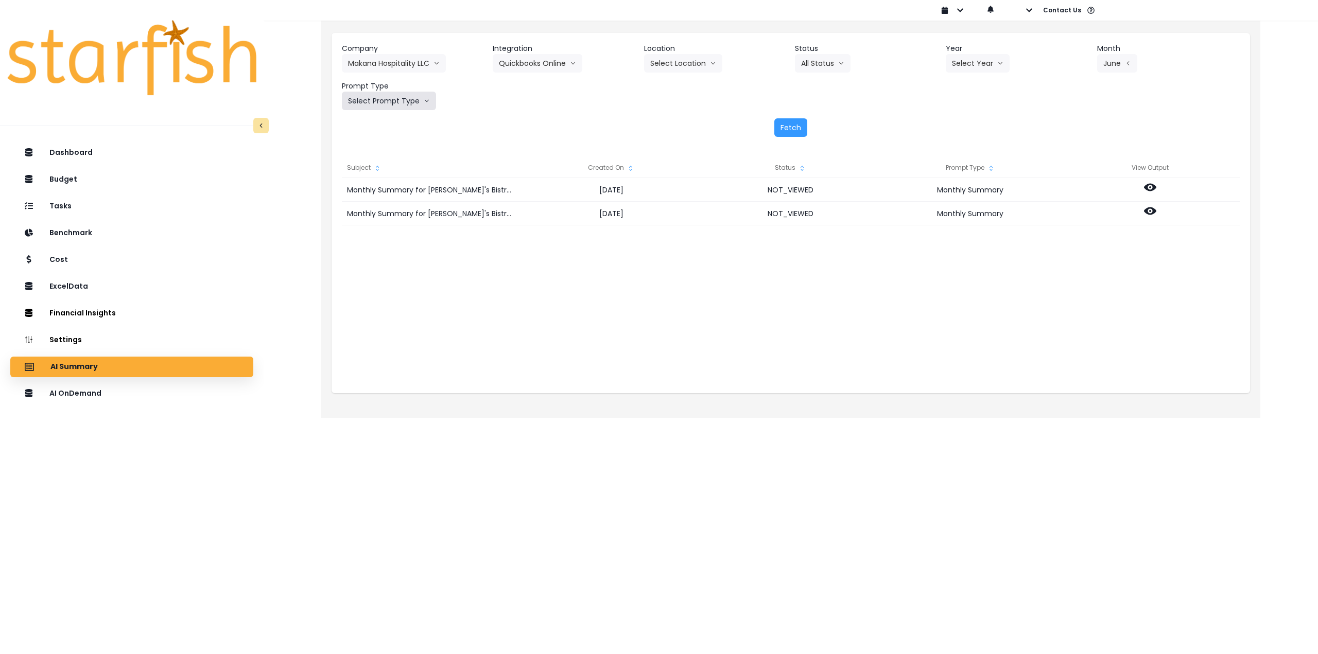
click at [411, 103] on button "Select Prompt Type" at bounding box center [389, 101] width 94 height 19
click at [385, 197] on span "Monthly Summary" at bounding box center [377, 196] width 58 height 10
click at [790, 124] on button "Fetch" at bounding box center [790, 127] width 33 height 19
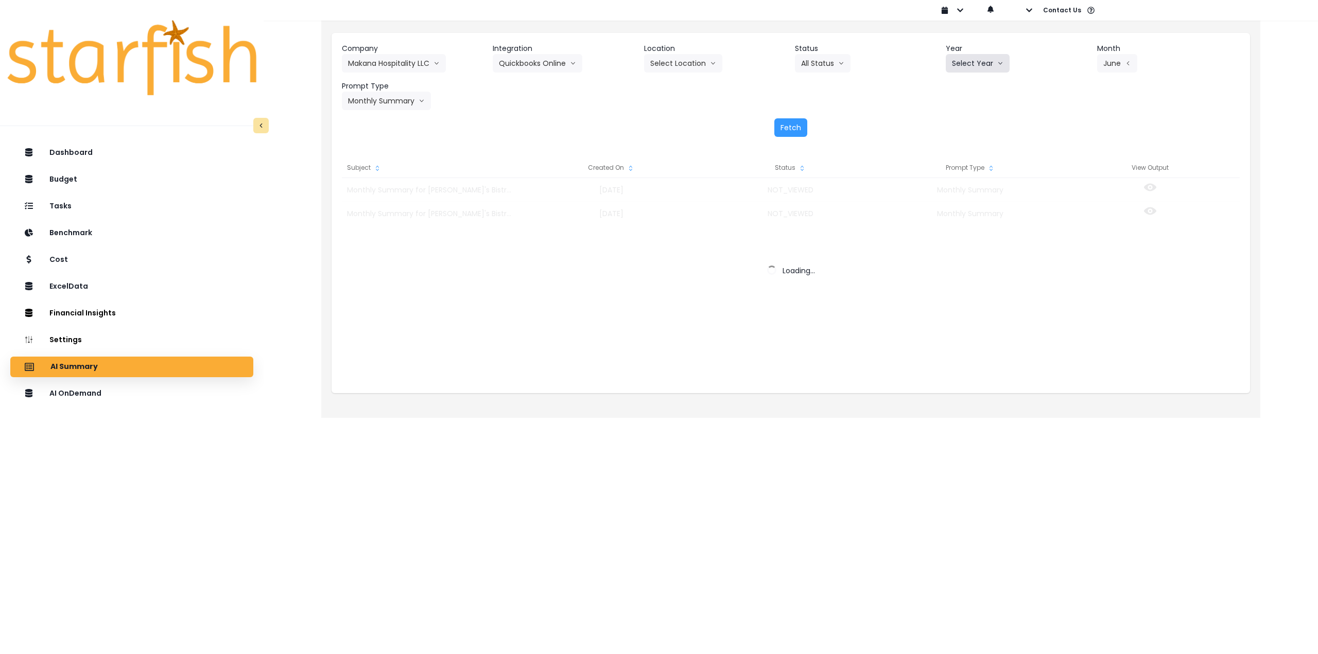
click at [981, 67] on button "Select Year" at bounding box center [978, 63] width 64 height 19
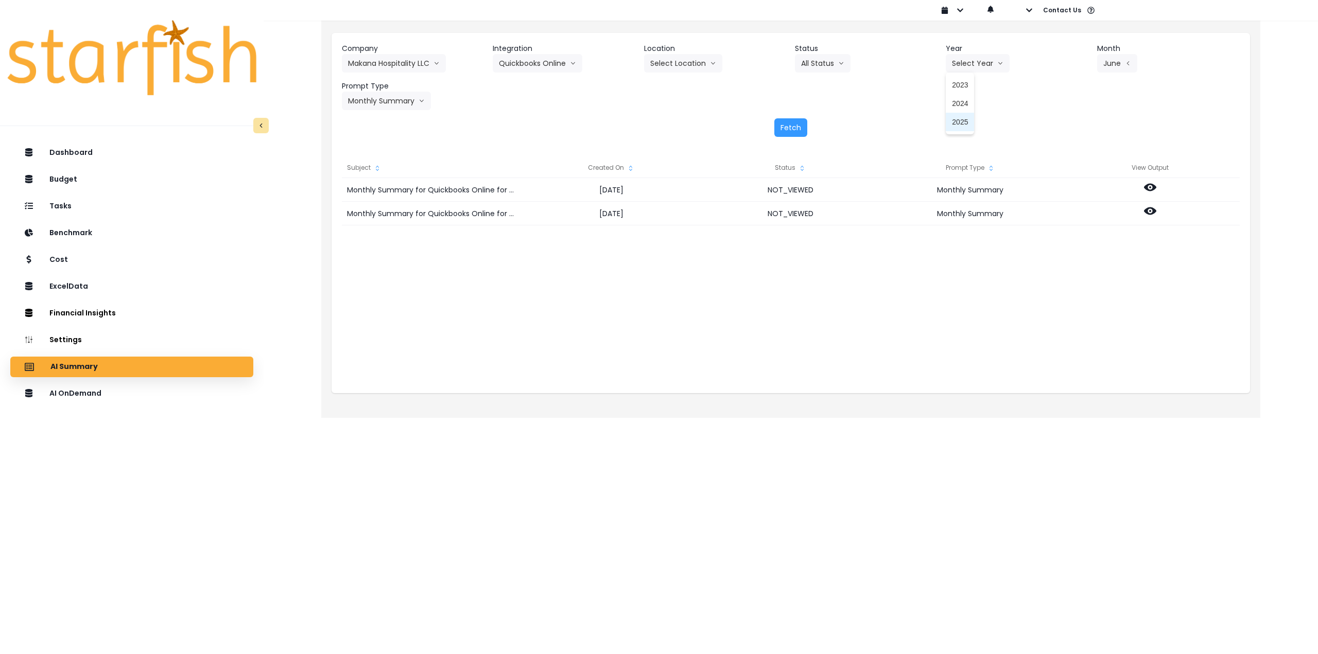
click at [961, 123] on span "2025" at bounding box center [960, 122] width 16 height 10
click at [774, 140] on div "Company Makana Hospitality LLC 86 Costs Asti Bagel Cafe Balance Grille Bald Gin…" at bounding box center [791, 90] width 918 height 114
click at [787, 130] on button "Fetch" at bounding box center [790, 127] width 33 height 19
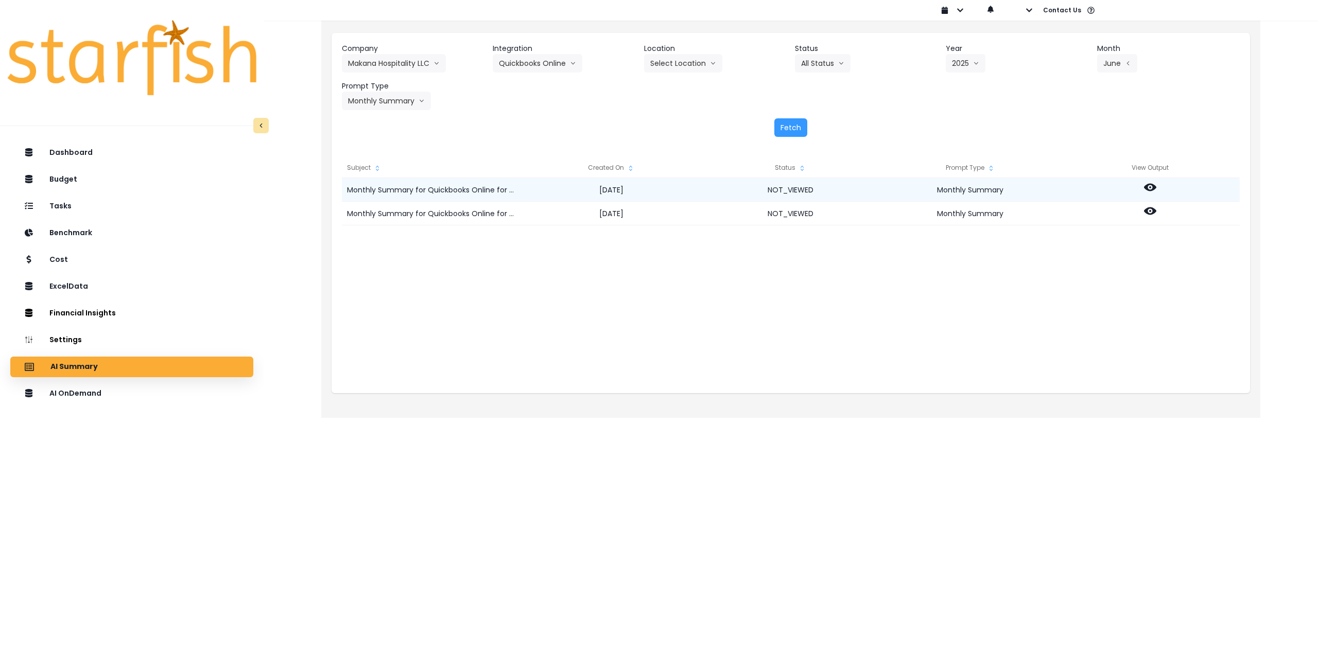
click at [1161, 189] on div at bounding box center [1150, 190] width 180 height 24
click at [1153, 188] on icon at bounding box center [1150, 188] width 12 height 8
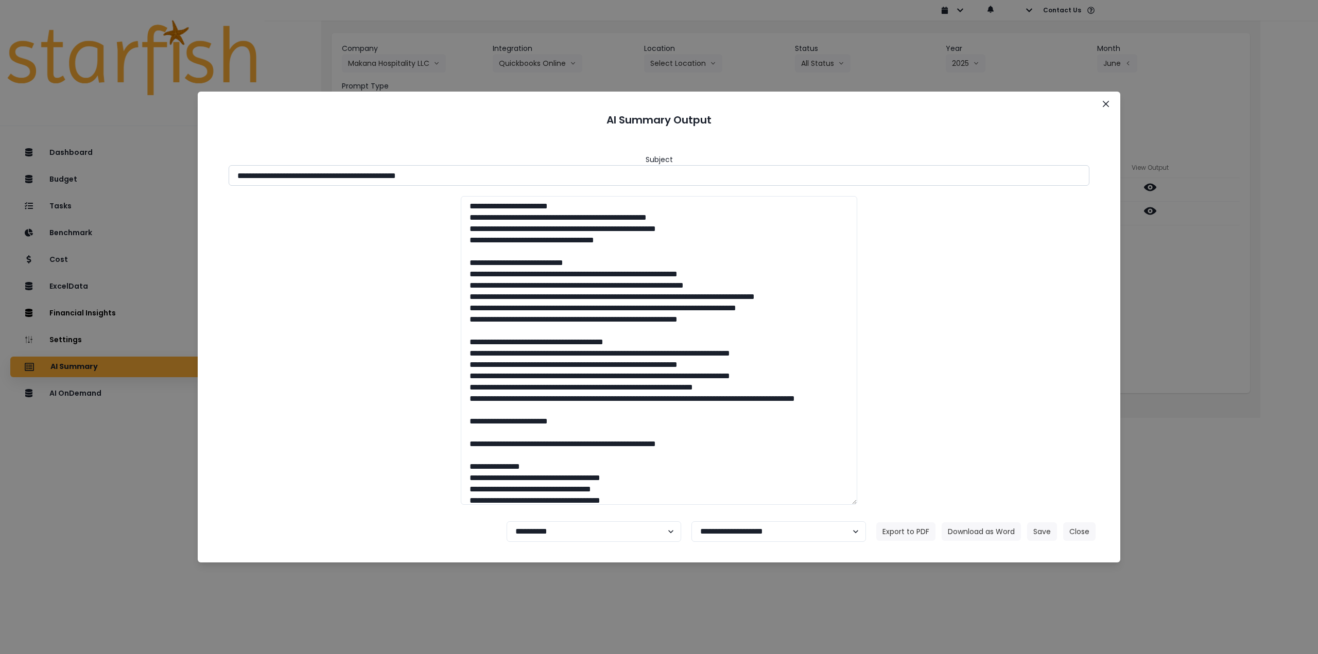
drag, startPoint x: 422, startPoint y: 173, endPoint x: 438, endPoint y: 179, distance: 16.8
click at [496, 174] on input "**********" at bounding box center [659, 175] width 861 height 21
click at [416, 179] on input "**********" at bounding box center [659, 175] width 861 height 21
drag, startPoint x: 420, startPoint y: 175, endPoint x: 529, endPoint y: 175, distance: 109.6
click at [518, 174] on input "**********" at bounding box center [659, 175] width 861 height 21
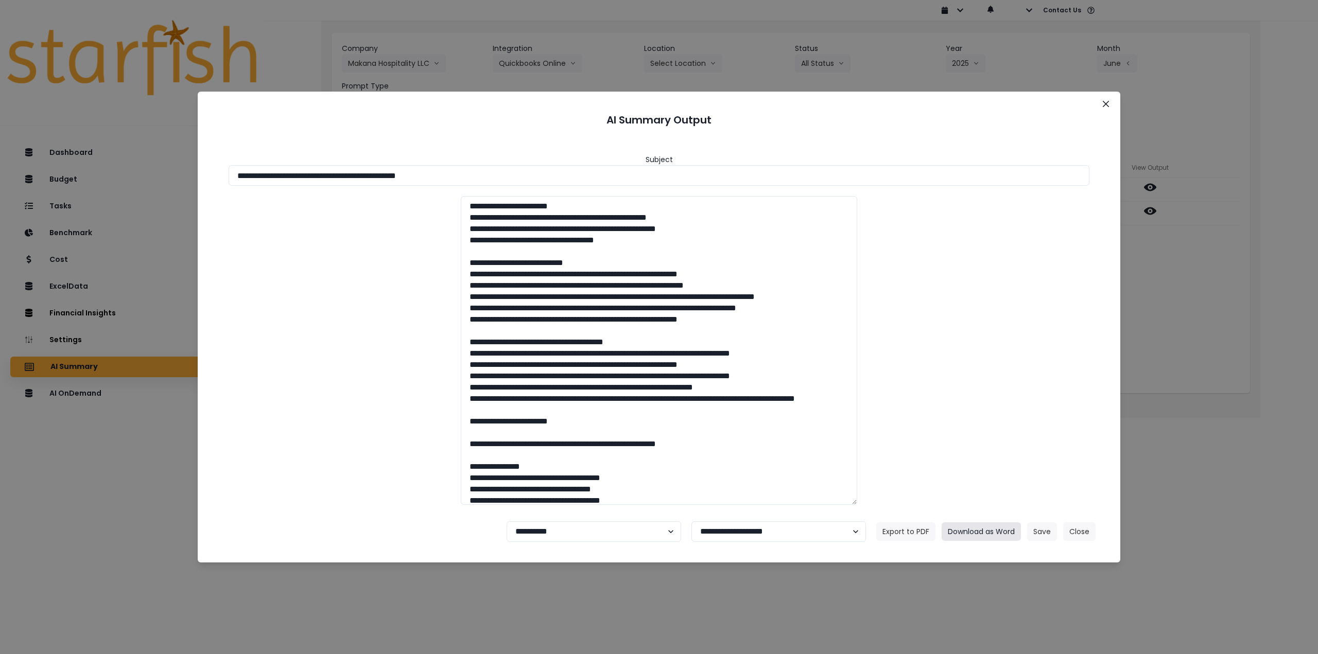
click at [975, 531] on button "Download as Word" at bounding box center [980, 531] width 79 height 19
drag, startPoint x: 1205, startPoint y: 356, endPoint x: 1189, endPoint y: 335, distance: 26.5
click at [1205, 356] on div "**********" at bounding box center [659, 327] width 1318 height 654
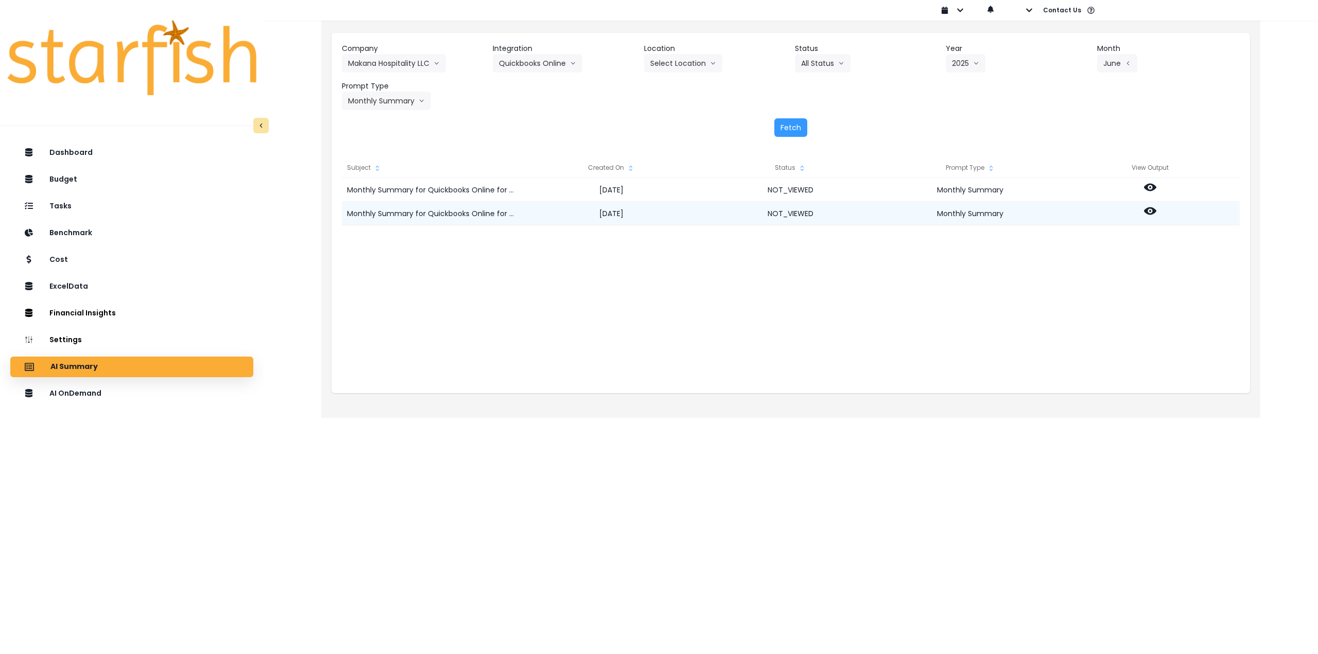
click at [1149, 210] on icon at bounding box center [1150, 211] width 12 height 12
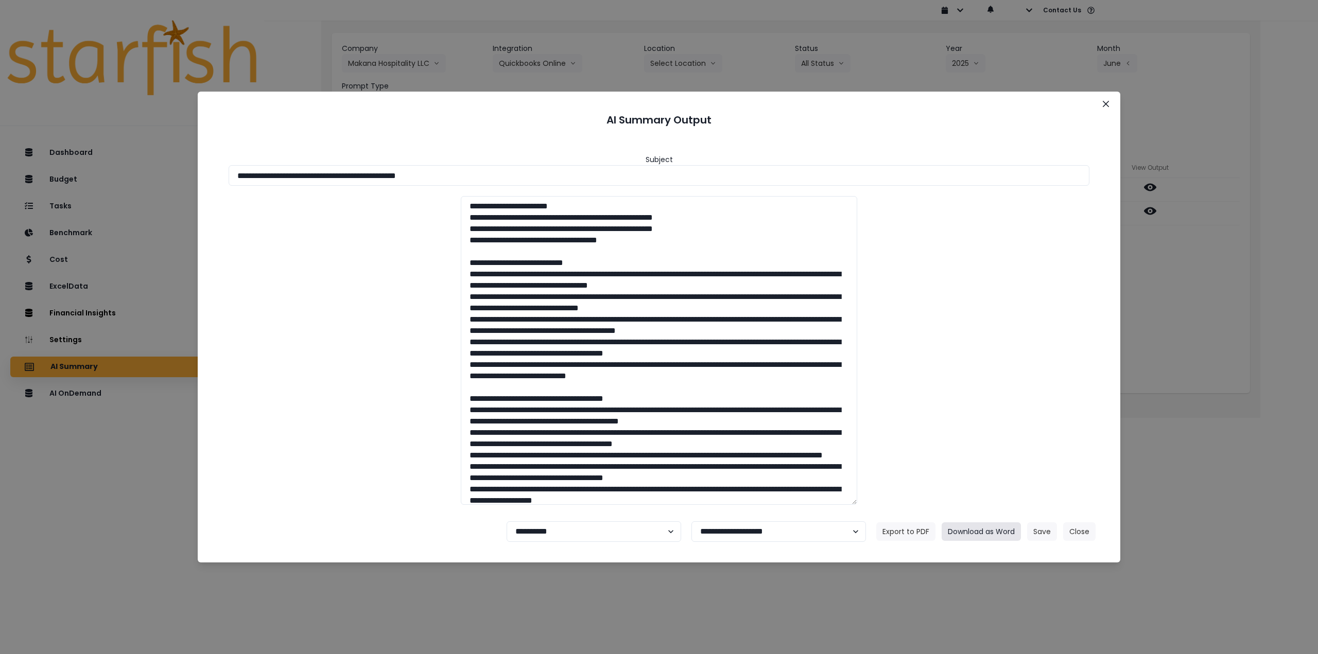
click at [986, 529] on button "Download as Word" at bounding box center [980, 531] width 79 height 19
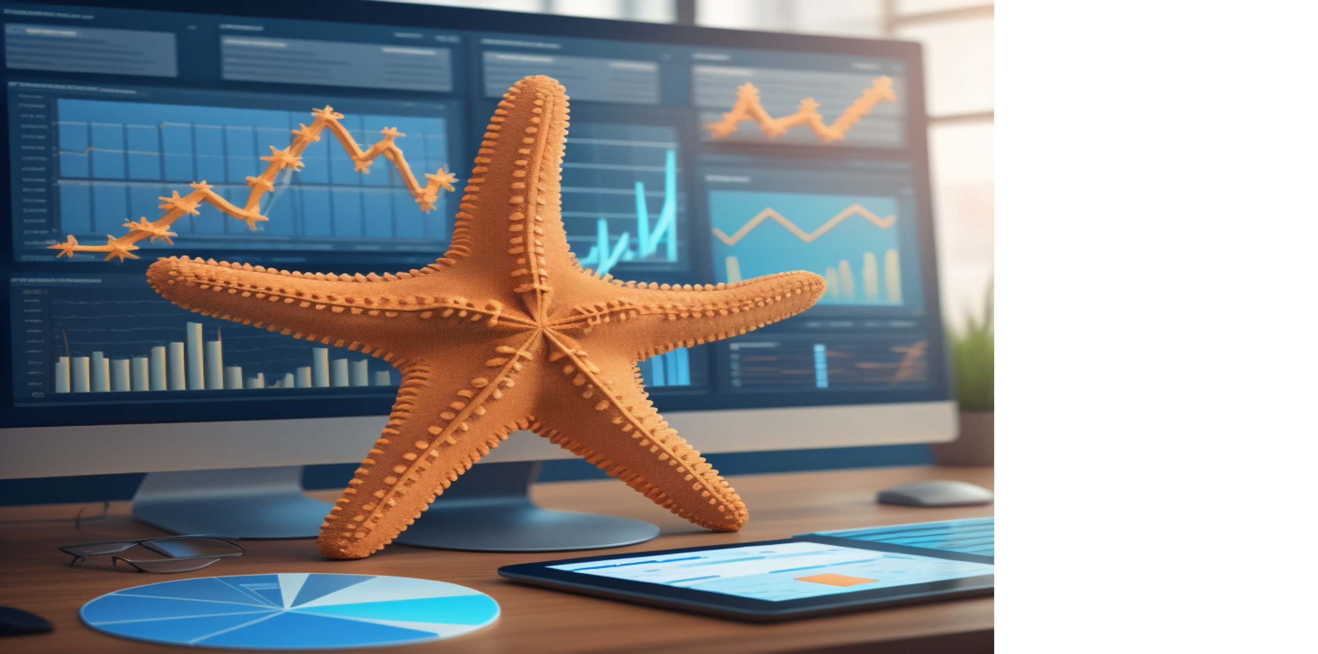
type input "**********"
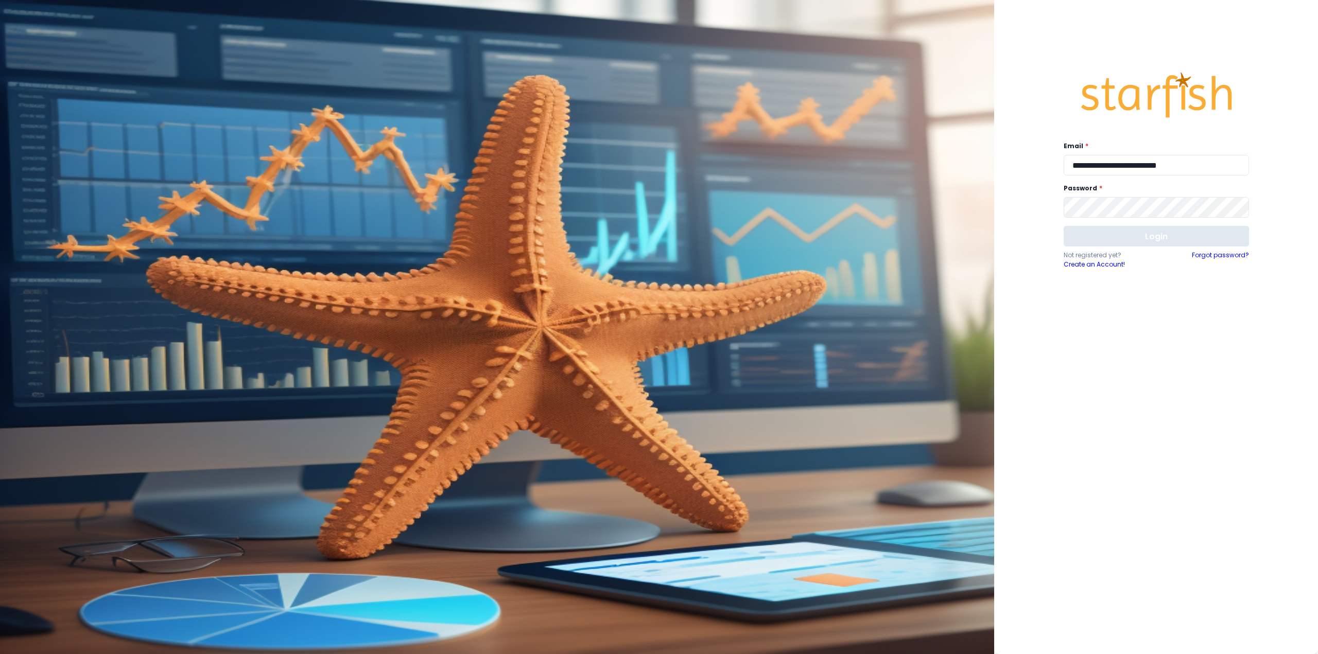
click at [1109, 239] on button "Login" at bounding box center [1155, 236] width 185 height 21
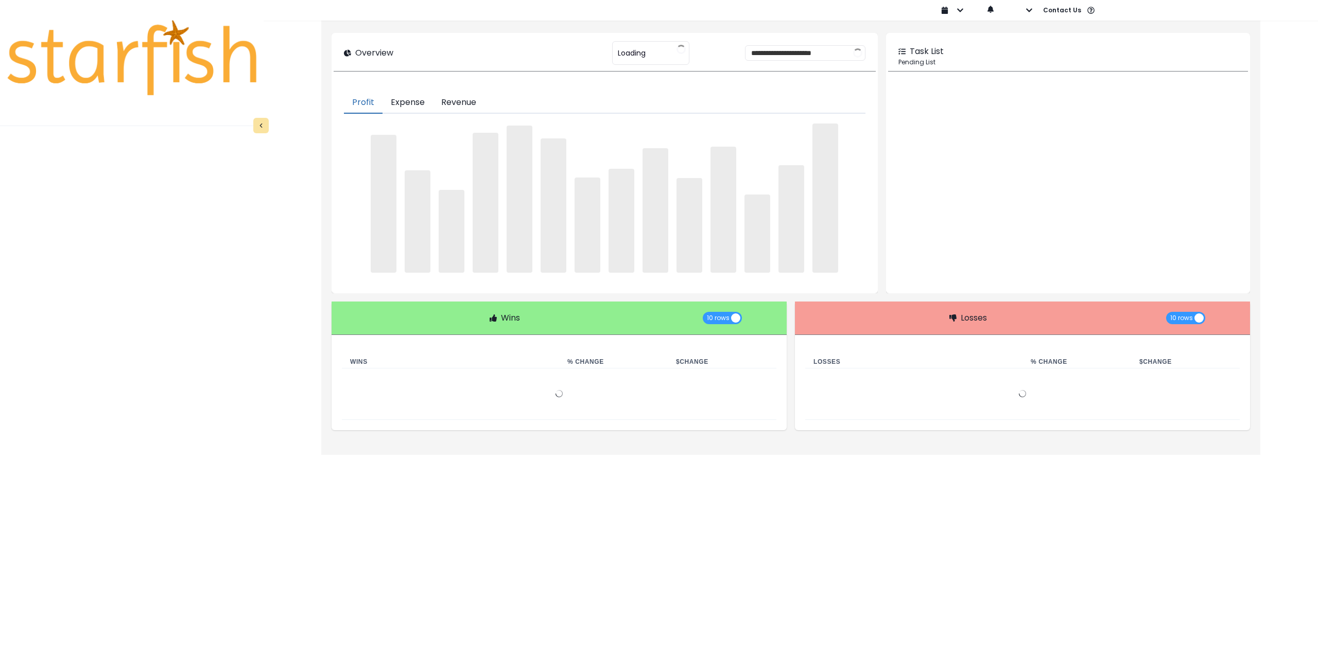
type input "********"
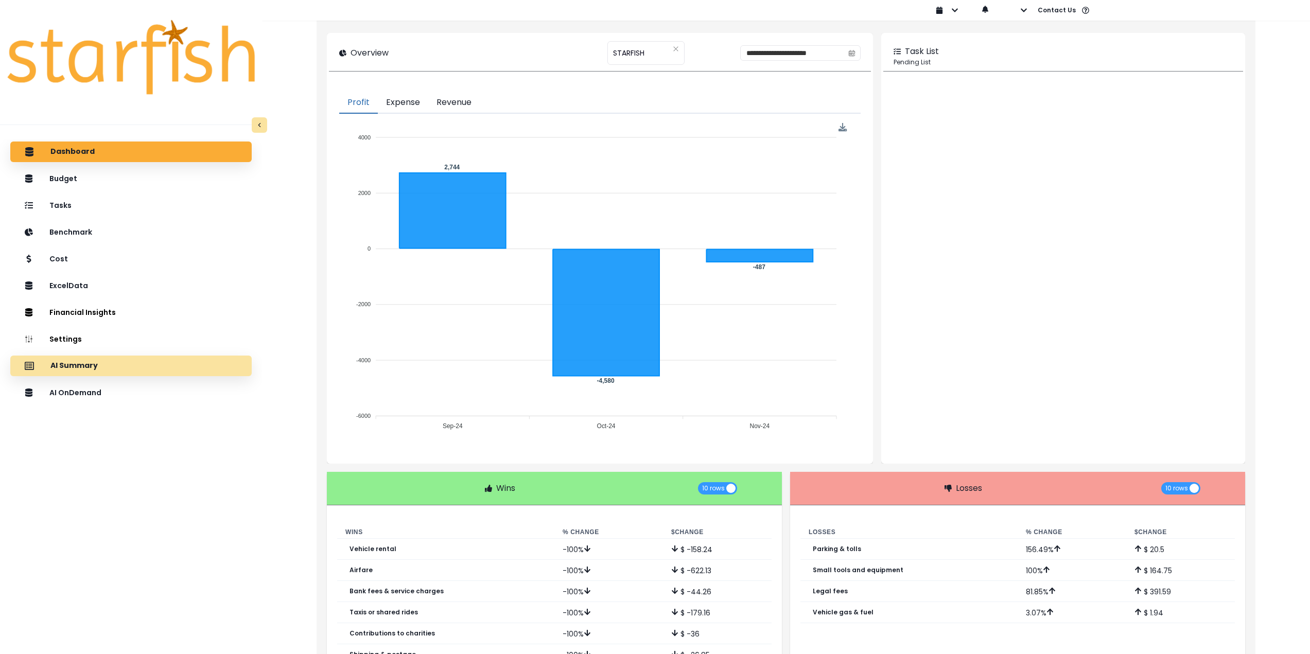
click at [183, 364] on div "AI Summary" at bounding box center [131, 366] width 225 height 22
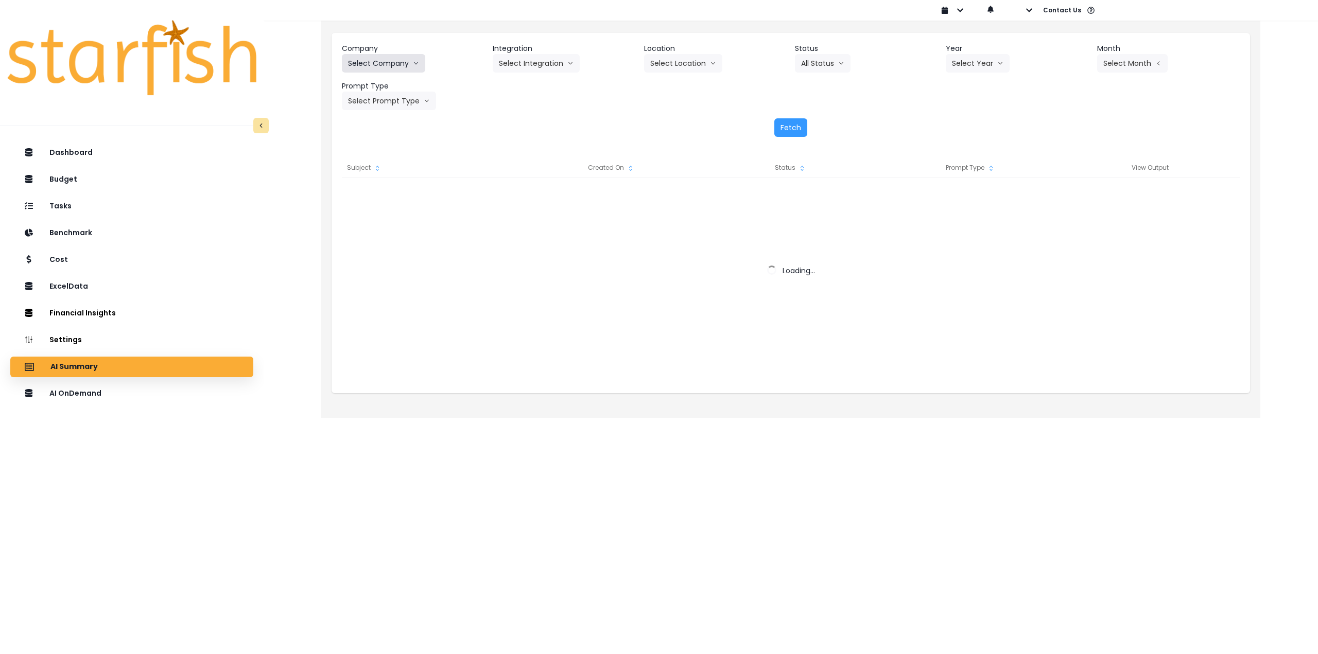
click at [387, 63] on button "Select Company" at bounding box center [383, 63] width 83 height 19
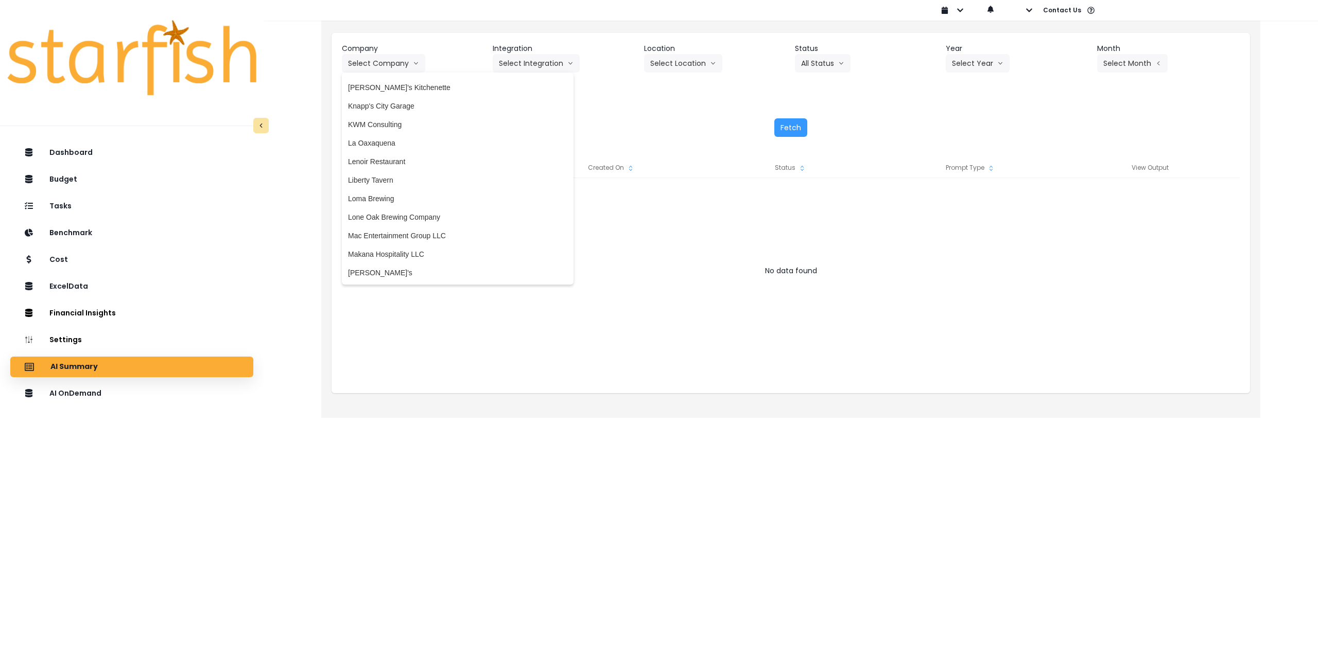
scroll to position [1394, 0]
click at [439, 244] on span "Makana Hospitality LLC" at bounding box center [457, 247] width 219 height 10
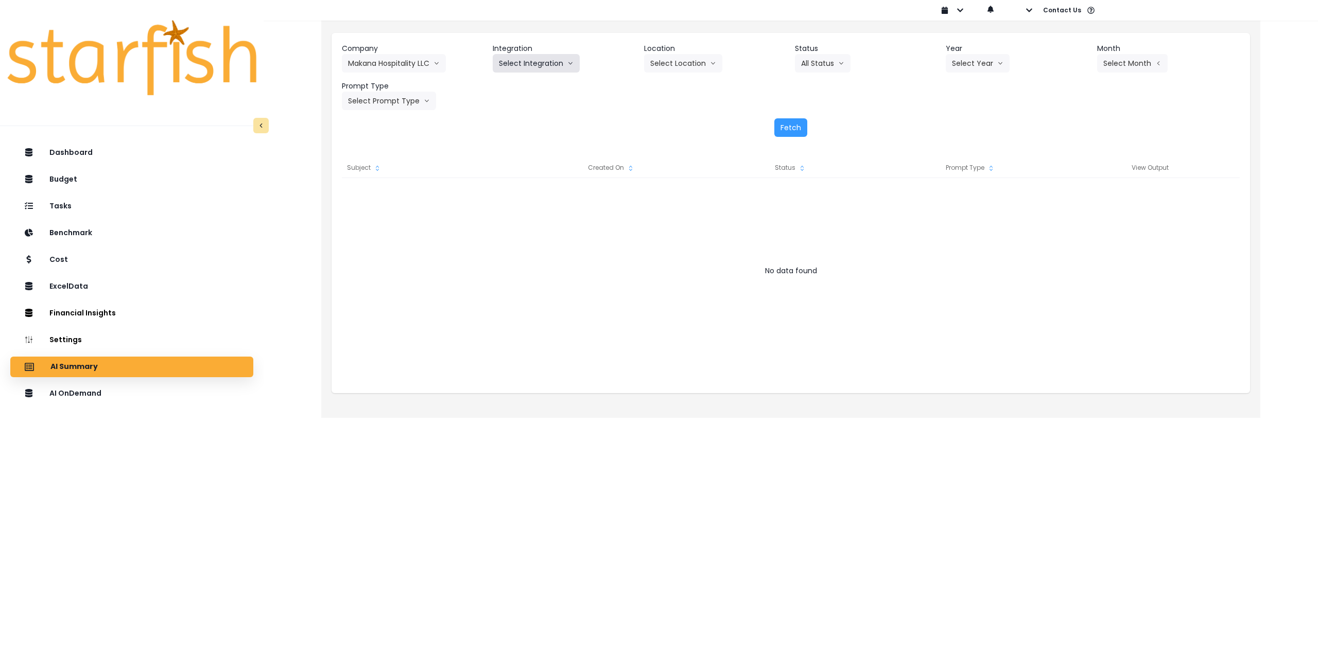
click at [540, 65] on button "Select Integration" at bounding box center [536, 63] width 87 height 19
click at [528, 82] on span "Quickbooks Online" at bounding box center [529, 85] width 61 height 10
click at [1123, 62] on button "Select Month" at bounding box center [1132, 63] width 71 height 19
click at [1075, 182] on span "July" at bounding box center [1081, 177] width 20 height 10
click at [979, 59] on button "Select Year" at bounding box center [978, 63] width 64 height 19
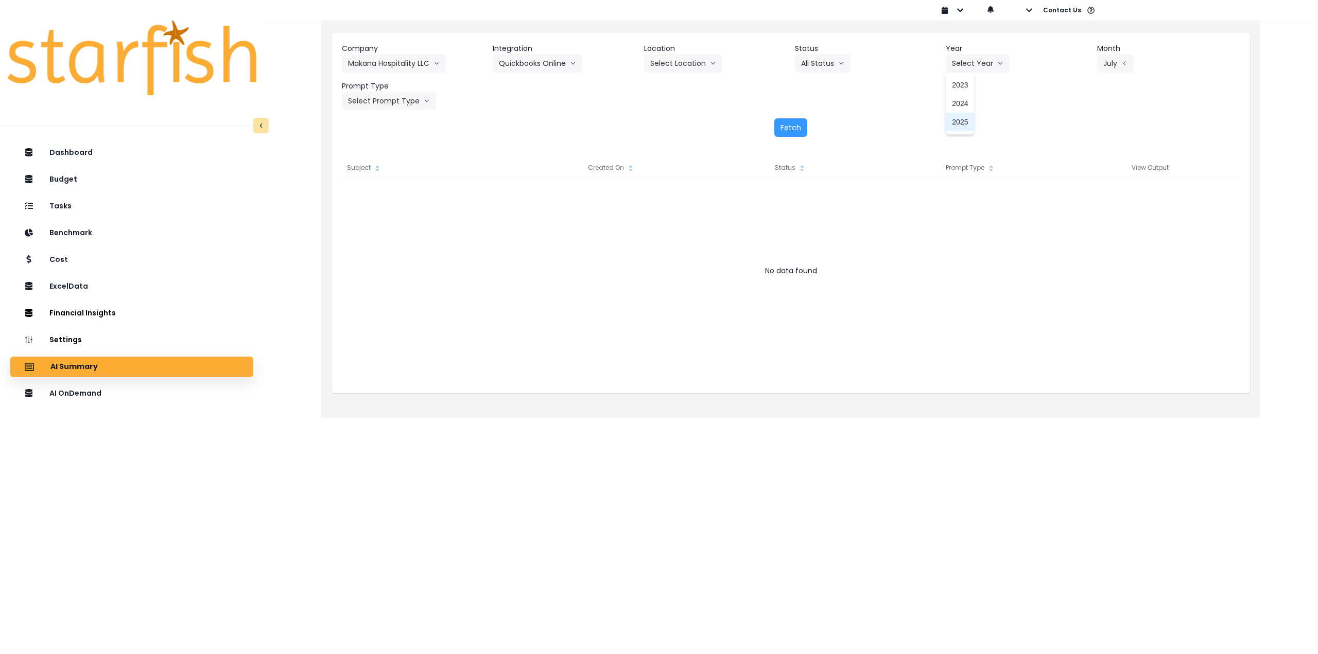
click at [958, 125] on span "2025" at bounding box center [960, 122] width 16 height 10
click at [646, 59] on button "Select Location" at bounding box center [683, 63] width 78 height 19
click at [651, 84] on li "All Locations" at bounding box center [670, 85] width 53 height 19
click at [441, 104] on div "Prompt Type Select Prompt Type All Types Weekly Task Weekly Summary Error Task …" at bounding box center [413, 95] width 143 height 29
click at [413, 103] on button "Select Prompt Type" at bounding box center [389, 101] width 94 height 19
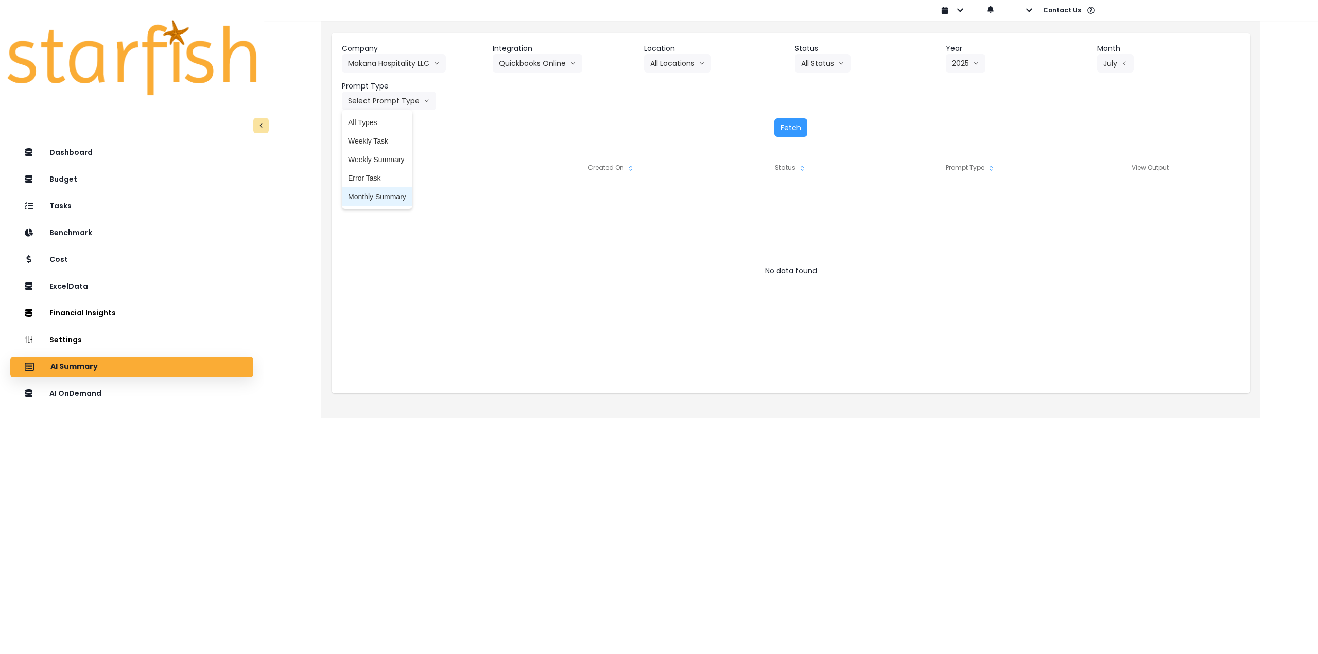
click at [388, 200] on span "Monthly Summary" at bounding box center [377, 196] width 58 height 10
click at [788, 126] on button "Fetch" at bounding box center [790, 127] width 33 height 19
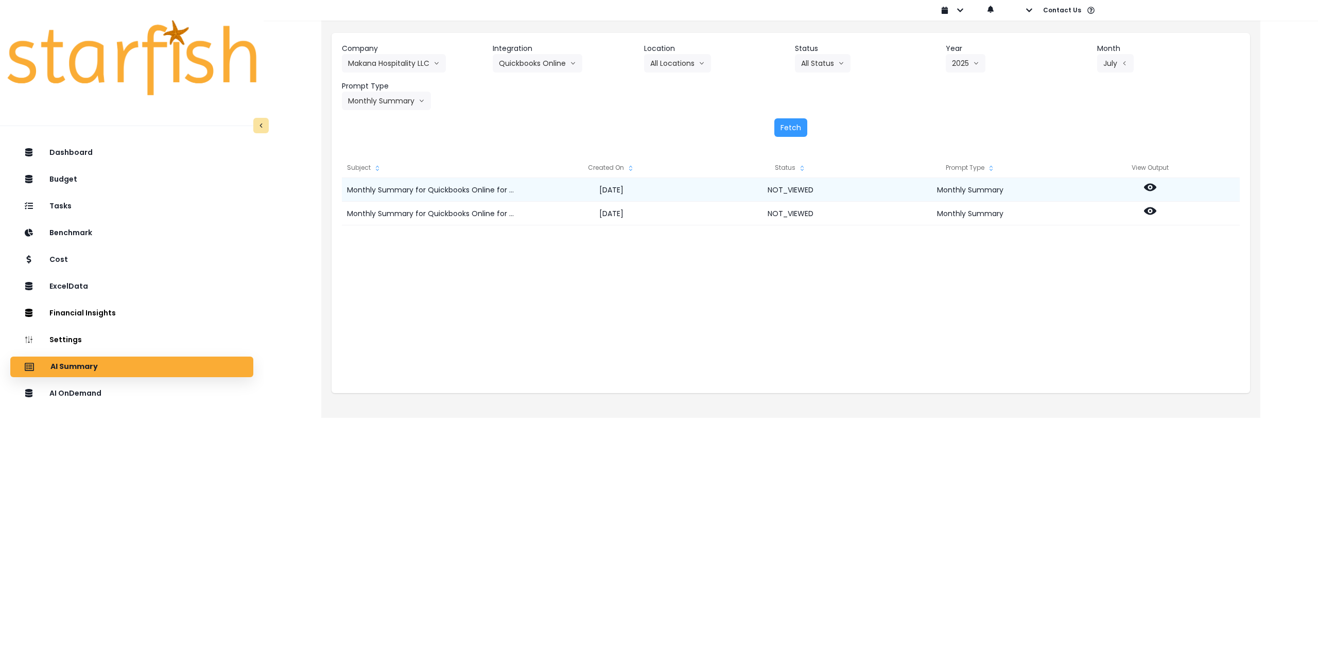
click at [1152, 186] on icon at bounding box center [1150, 188] width 12 height 8
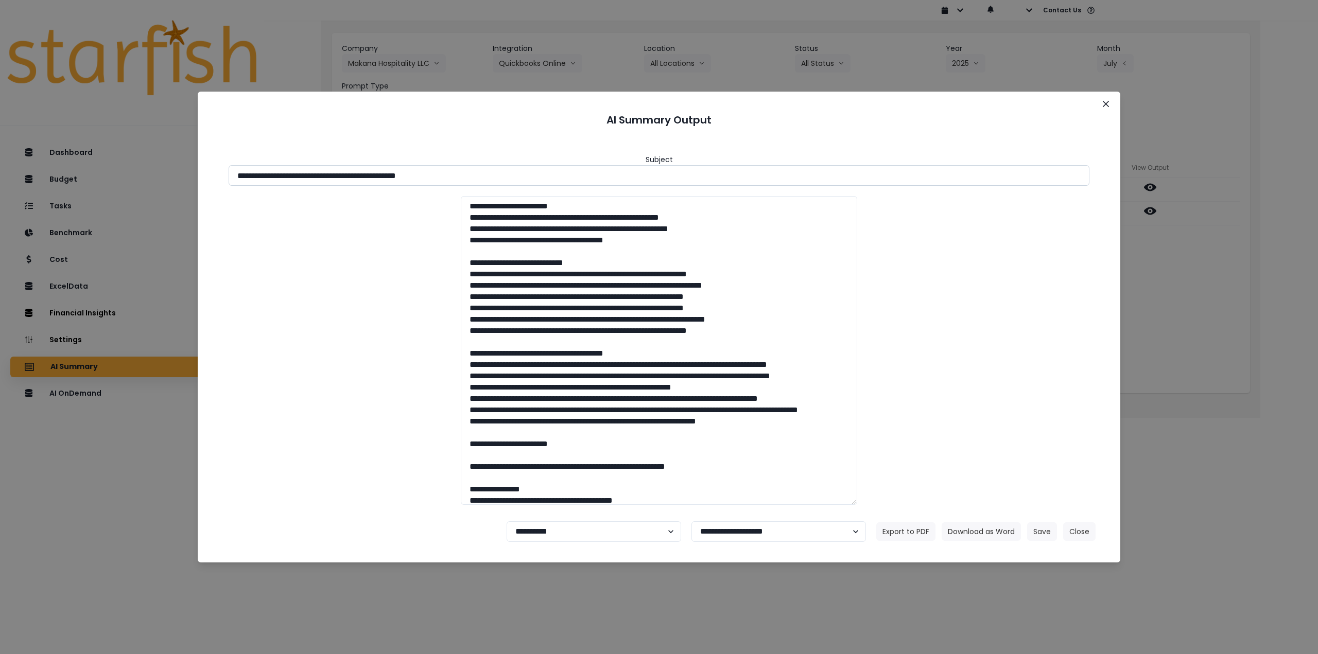
drag, startPoint x: 433, startPoint y: 177, endPoint x: 520, endPoint y: 177, distance: 86.5
click at [519, 177] on input "**********" at bounding box center [659, 175] width 861 height 21
click at [968, 527] on button "Download as Word" at bounding box center [980, 531] width 79 height 19
click at [1156, 296] on div "**********" at bounding box center [659, 327] width 1318 height 654
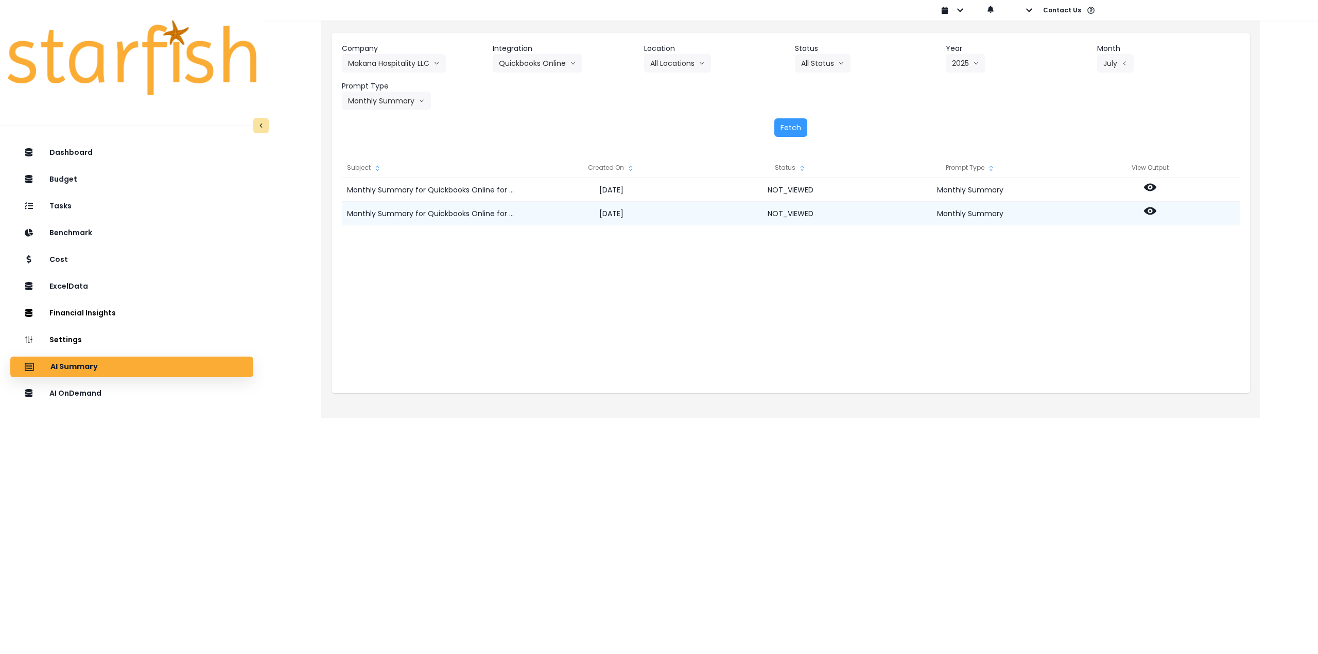
click at [1149, 212] on circle at bounding box center [1150, 211] width 2 height 2
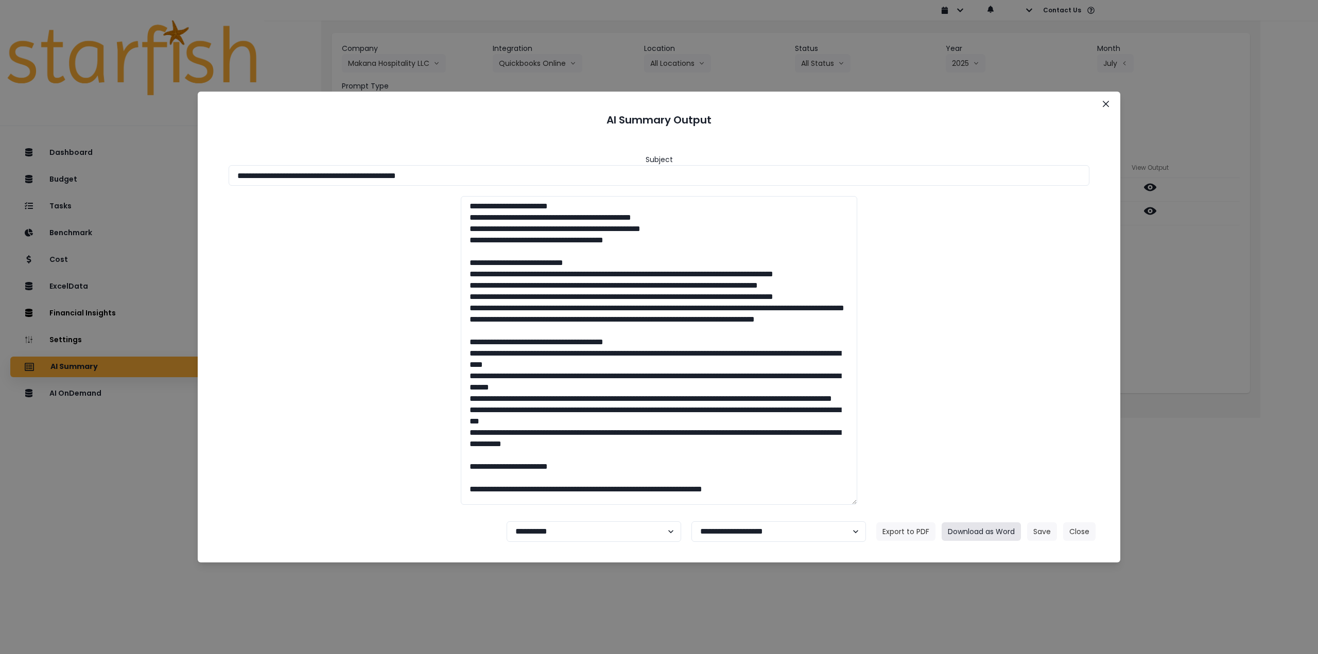
click at [993, 528] on button "Download as Word" at bounding box center [980, 531] width 79 height 19
